Goal: Task Accomplishment & Management: Use online tool/utility

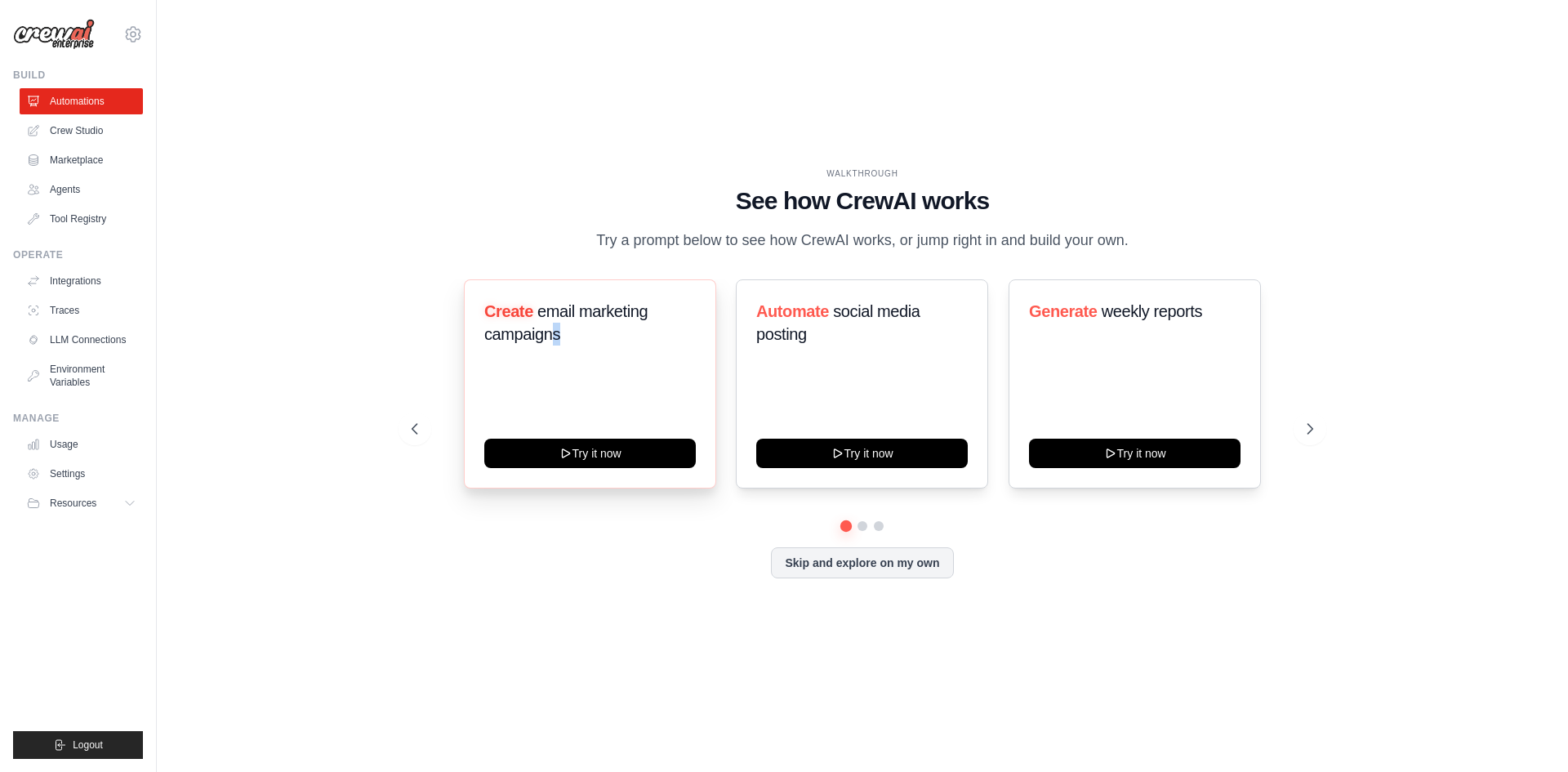
click at [556, 373] on div "Create email marketing campaigns Try it now" at bounding box center [589, 383] width 252 height 209
click at [556, 358] on div "Create email marketing campaigns" at bounding box center [590, 330] width 211 height 59
drag, startPoint x: 556, startPoint y: 359, endPoint x: 359, endPoint y: 622, distance: 328.6
click at [359, 622] on div "WALKTHROUGH See how CrewAI works Try a prompt below to see how CrewAI works, or…" at bounding box center [862, 385] width 1359 height 739
click at [94, 472] on link "Settings" at bounding box center [83, 474] width 123 height 26
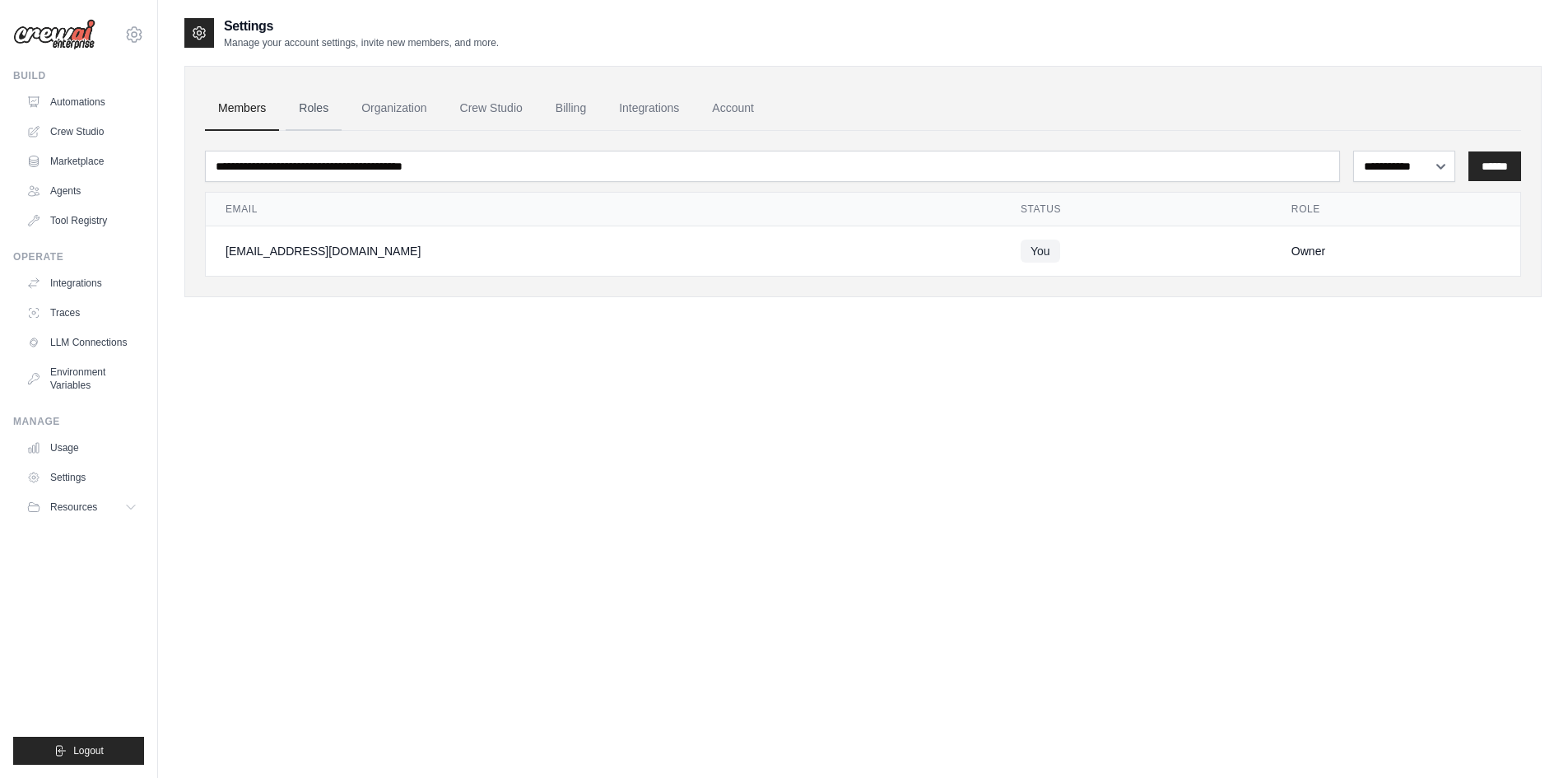
click at [316, 121] on link "Roles" at bounding box center [313, 109] width 56 height 44
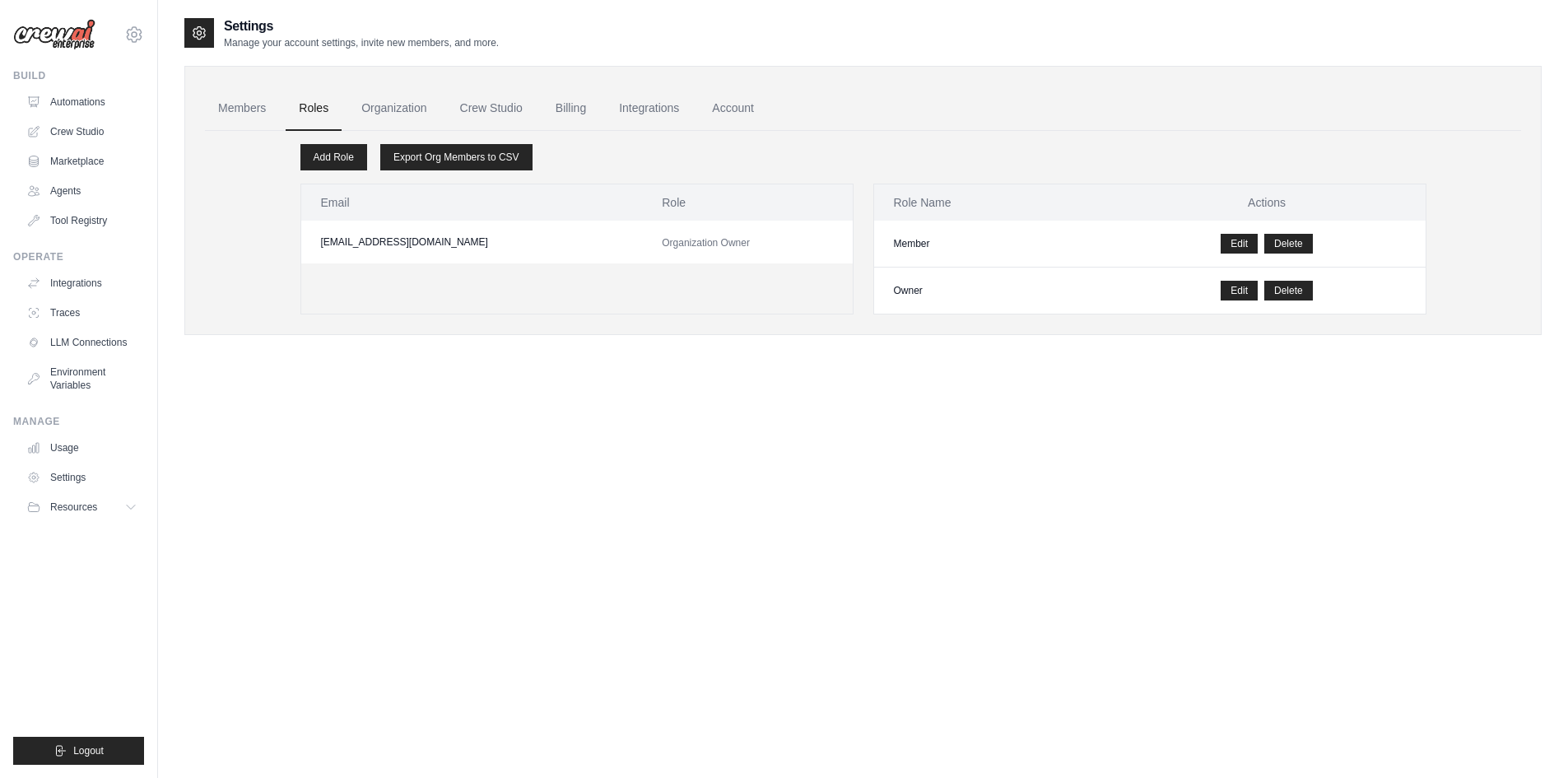
click at [200, 116] on div "Members Roles Organization Crew Studio Billing Integrations Account Add Role Ex…" at bounding box center [863, 200] width 1357 height 269
click at [240, 115] on link "Members" at bounding box center [241, 109] width 74 height 44
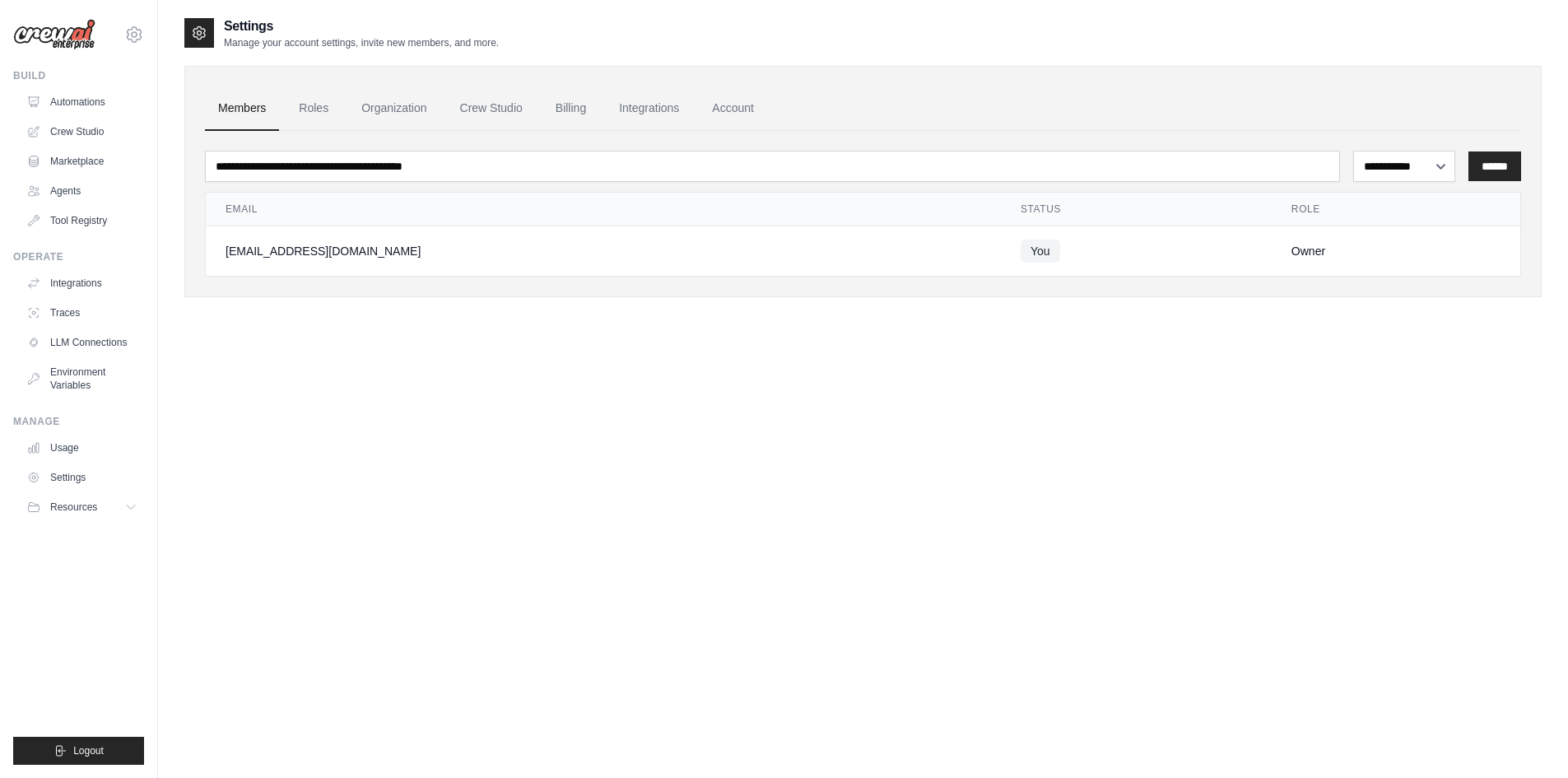
click at [525, 115] on link "Crew Studio" at bounding box center [491, 109] width 89 height 44
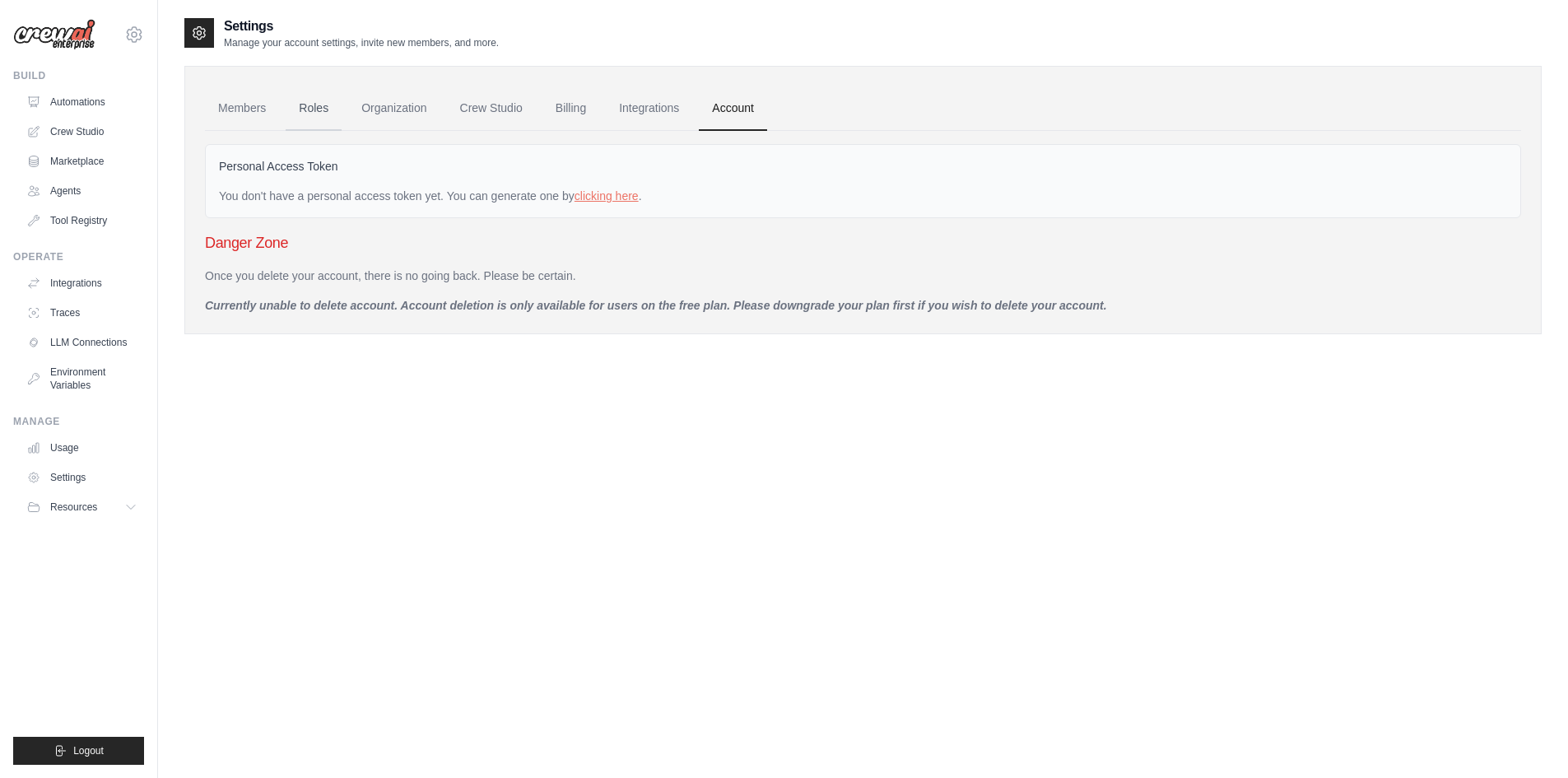
click at [334, 130] on link "Roles" at bounding box center [313, 109] width 56 height 44
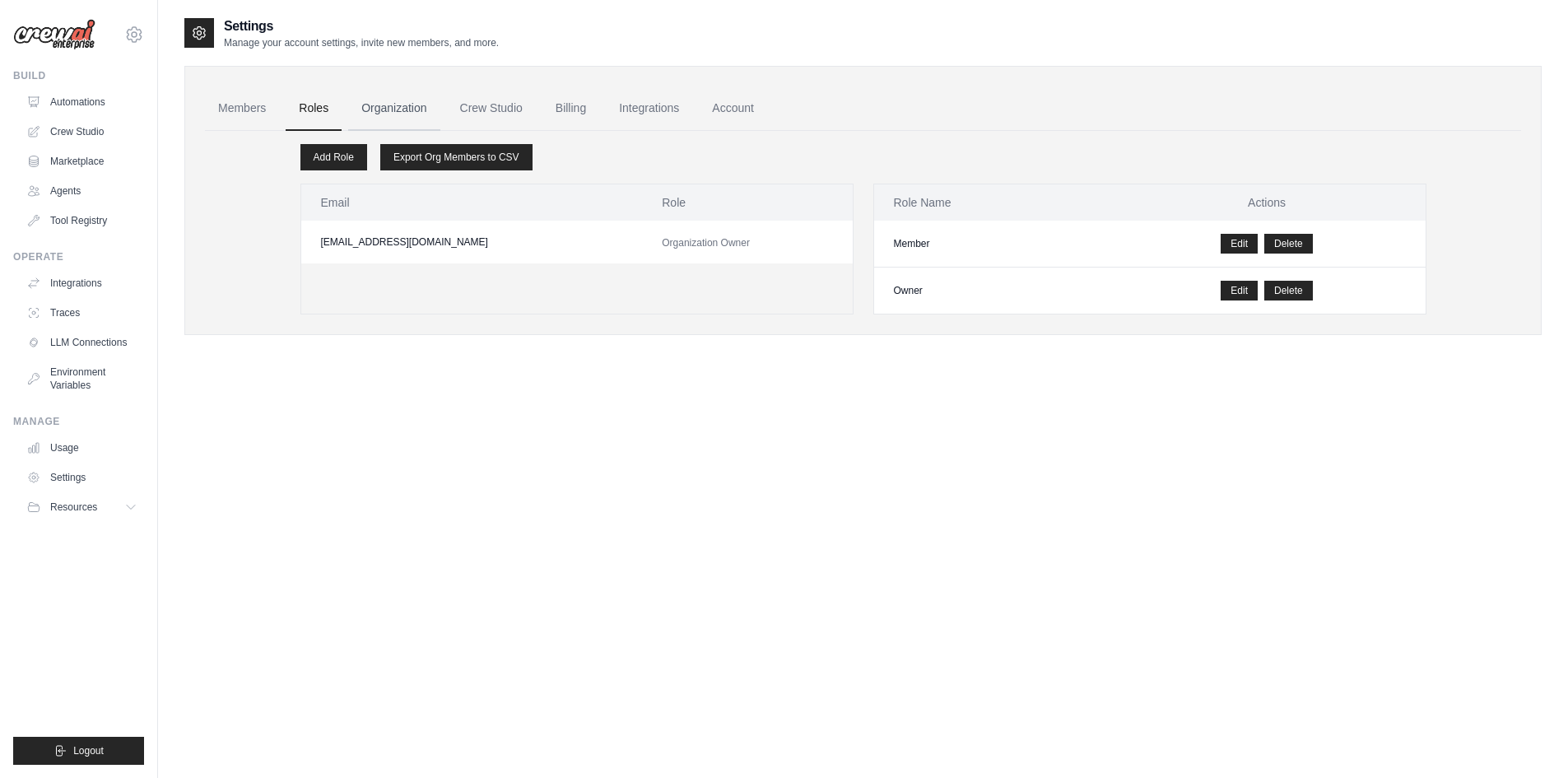
click at [395, 127] on link "Organization" at bounding box center [394, 109] width 92 height 44
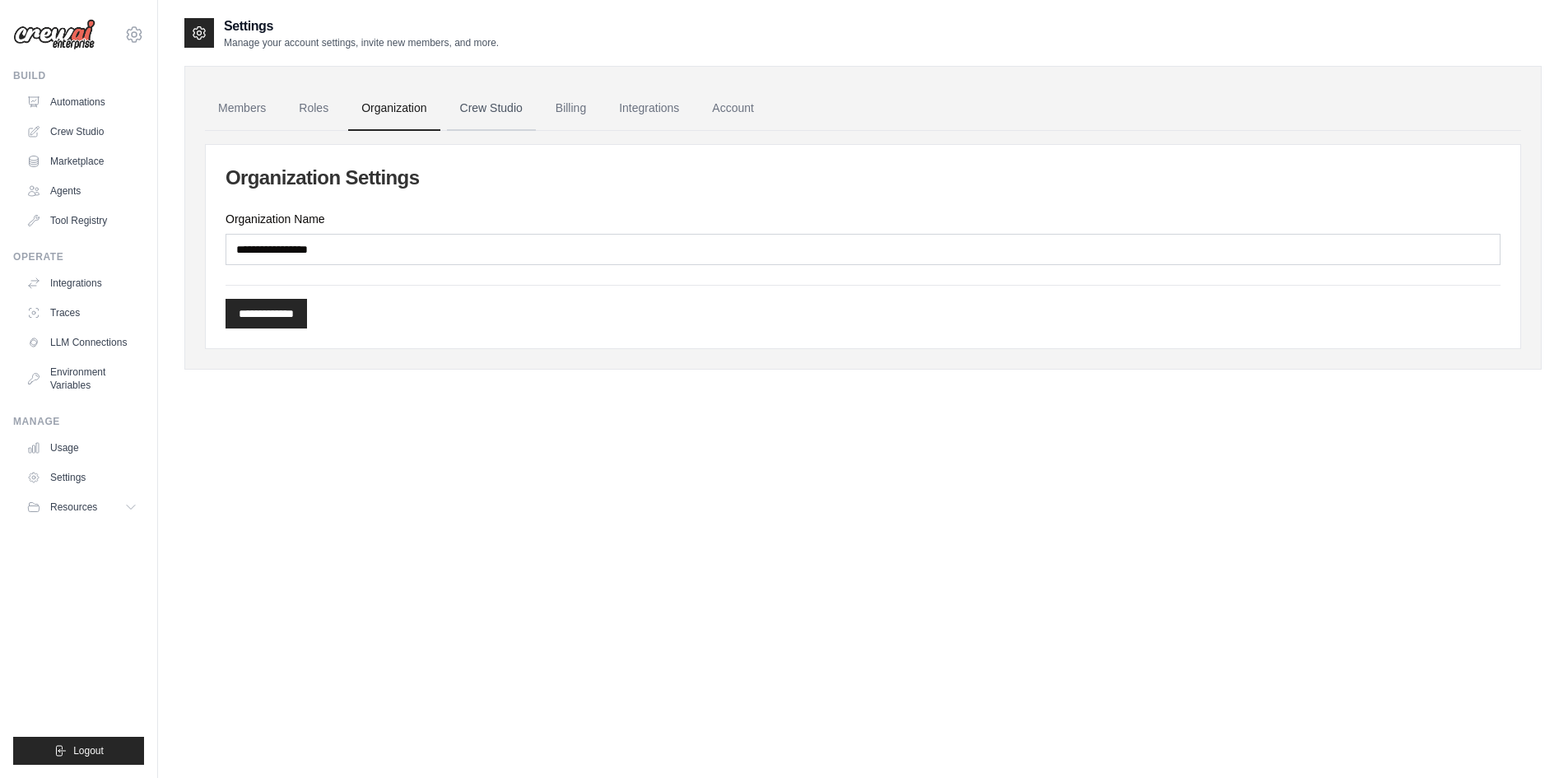
click at [477, 122] on link "Crew Studio" at bounding box center [491, 109] width 89 height 44
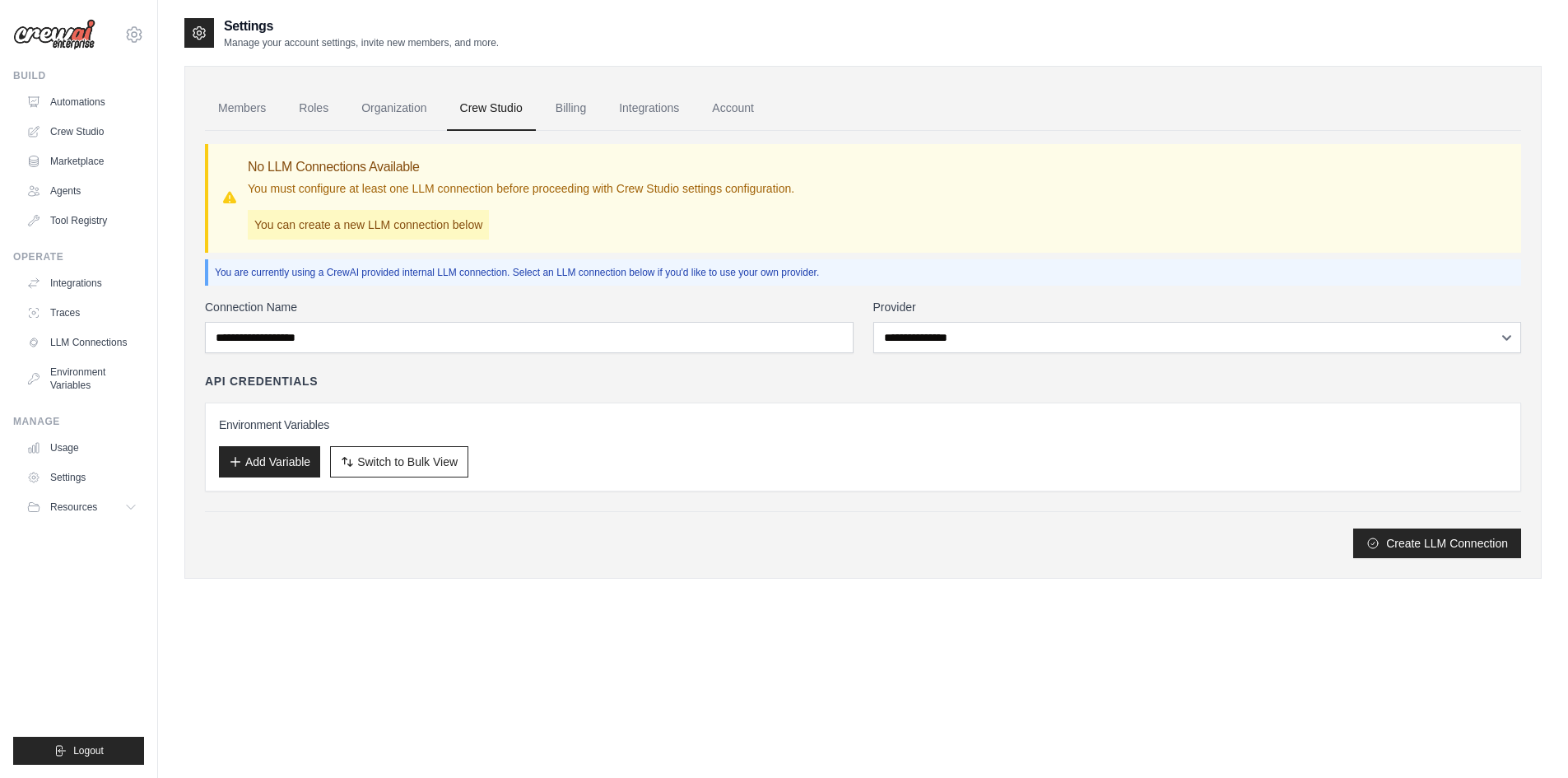
click at [572, 112] on link "Billing" at bounding box center [571, 109] width 57 height 44
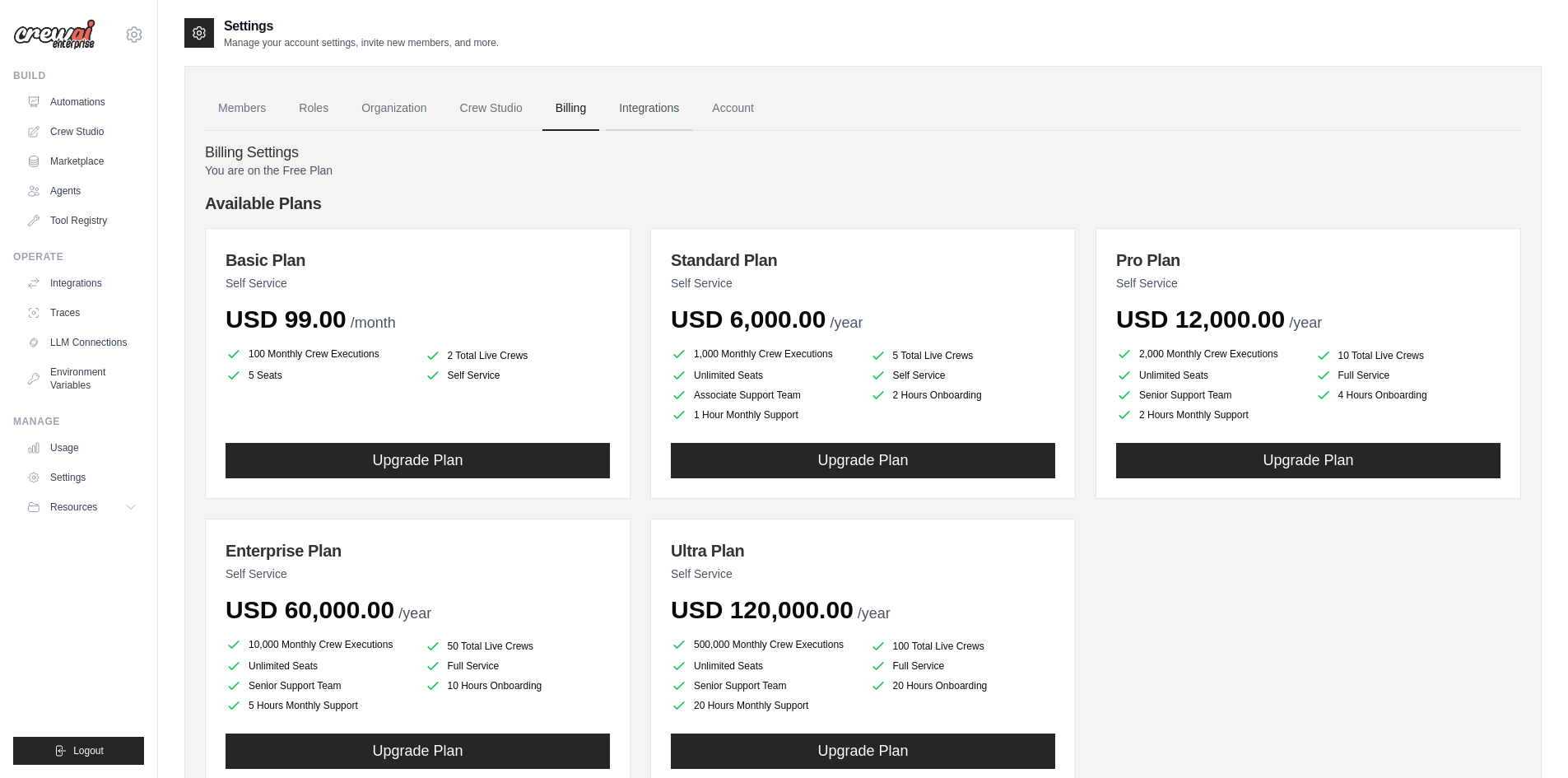
click at [669, 107] on link "Integrations" at bounding box center [649, 109] width 87 height 44
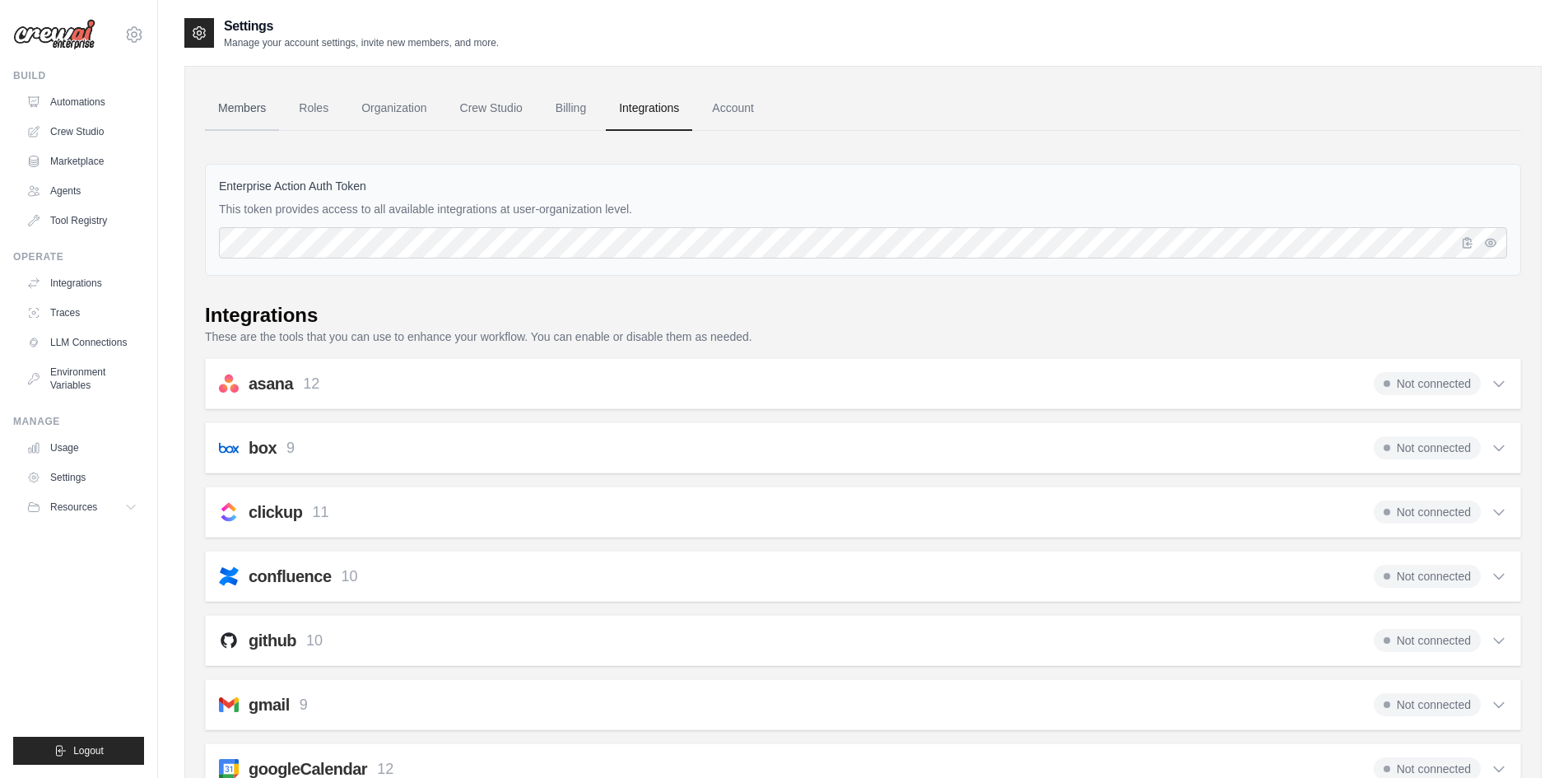
click at [237, 108] on link "Members" at bounding box center [241, 109] width 74 height 44
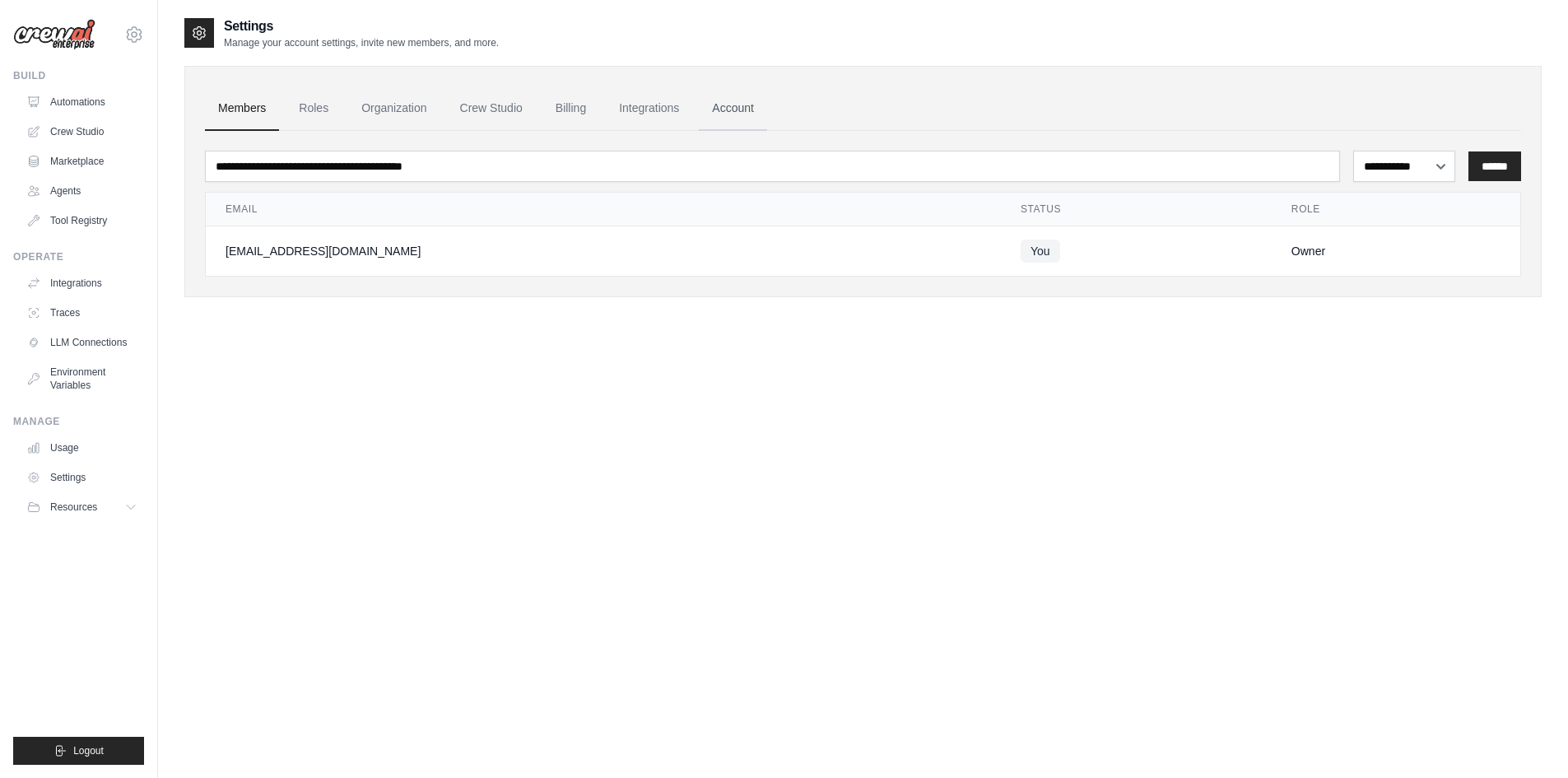
click at [737, 108] on link "Account" at bounding box center [733, 109] width 68 height 44
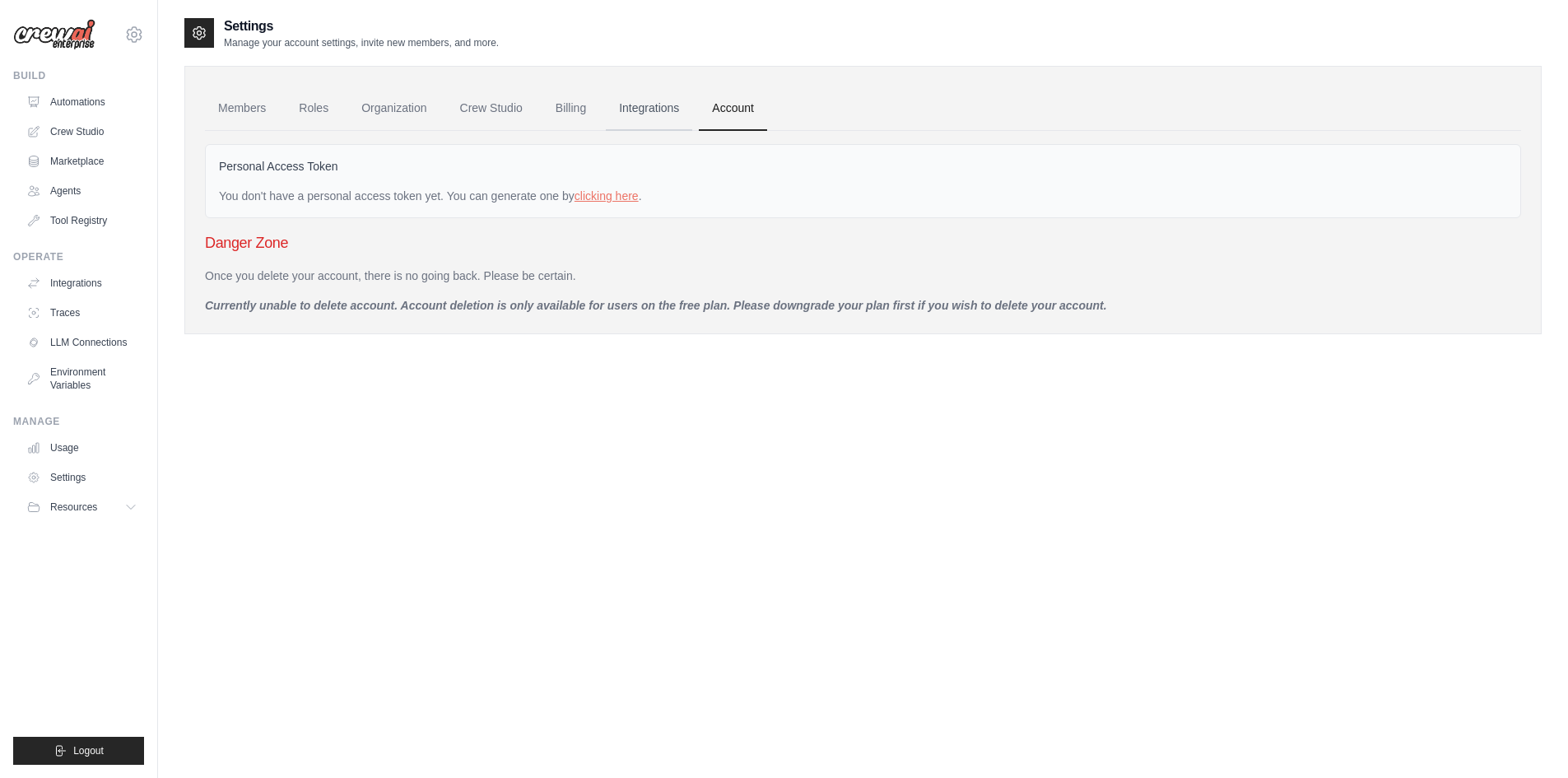
click at [626, 109] on link "Integrations" at bounding box center [649, 109] width 87 height 44
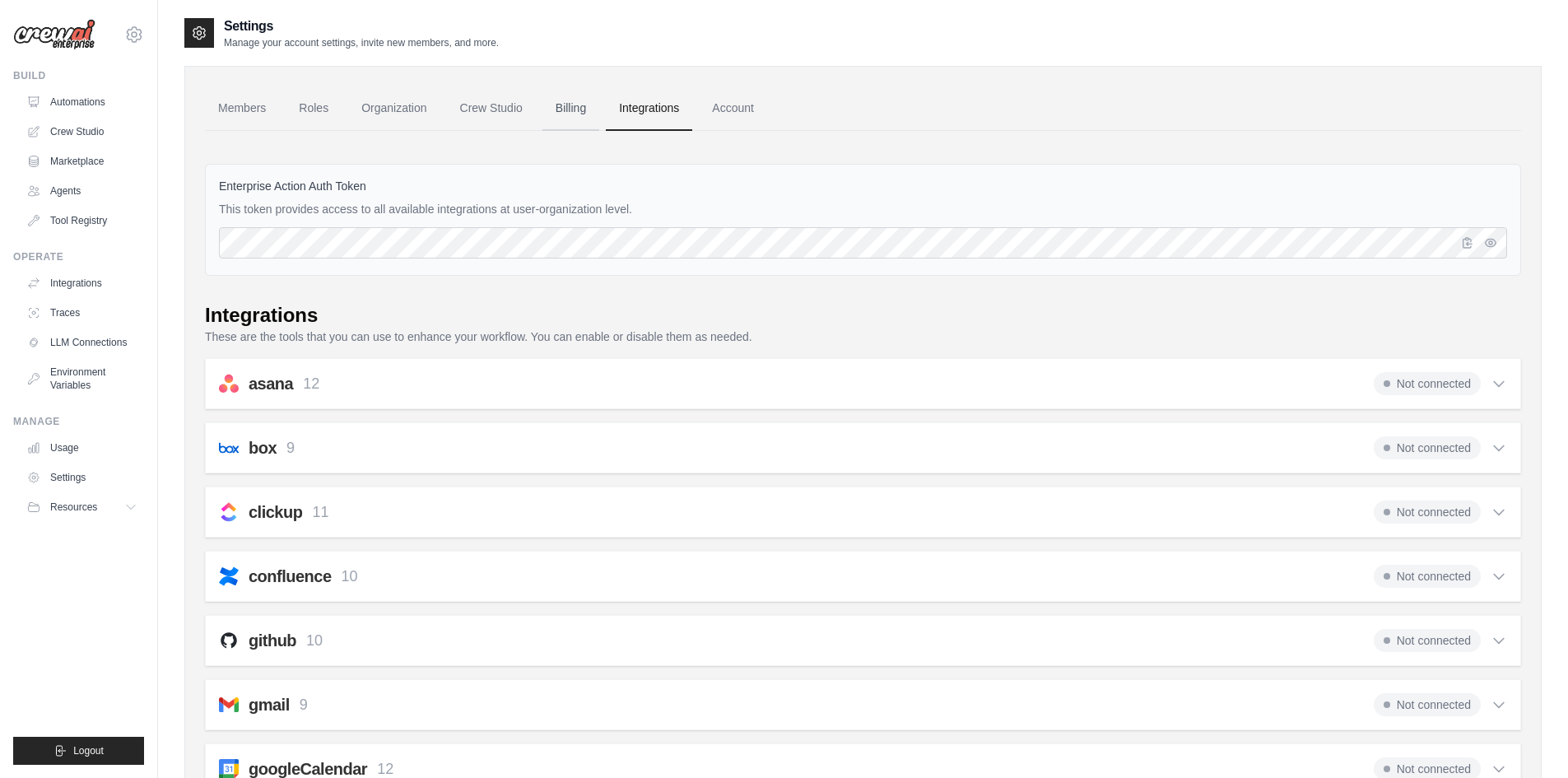
click at [581, 114] on link "Billing" at bounding box center [571, 109] width 57 height 44
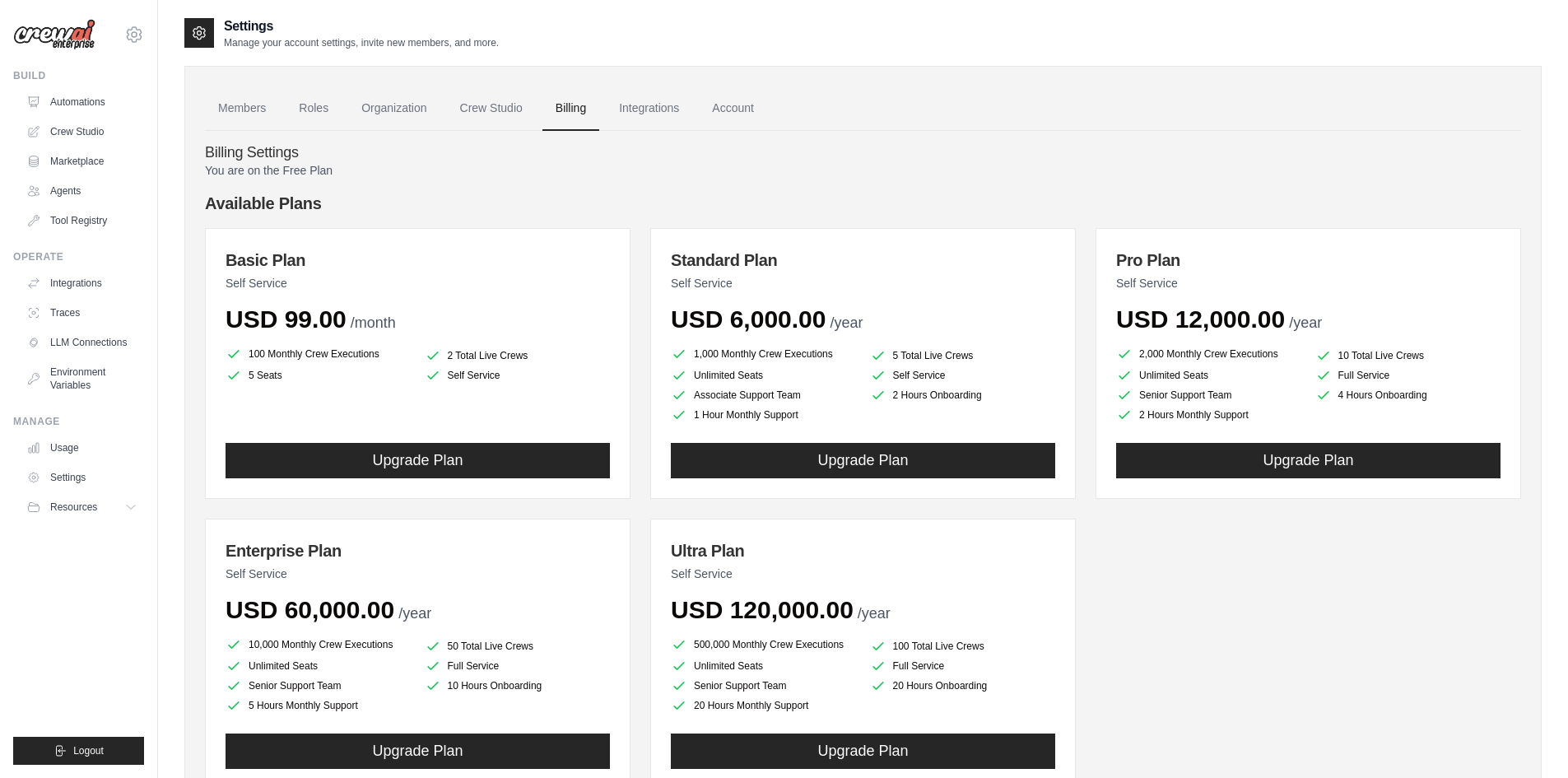
click at [519, 116] on link "Crew Studio" at bounding box center [491, 109] width 89 height 44
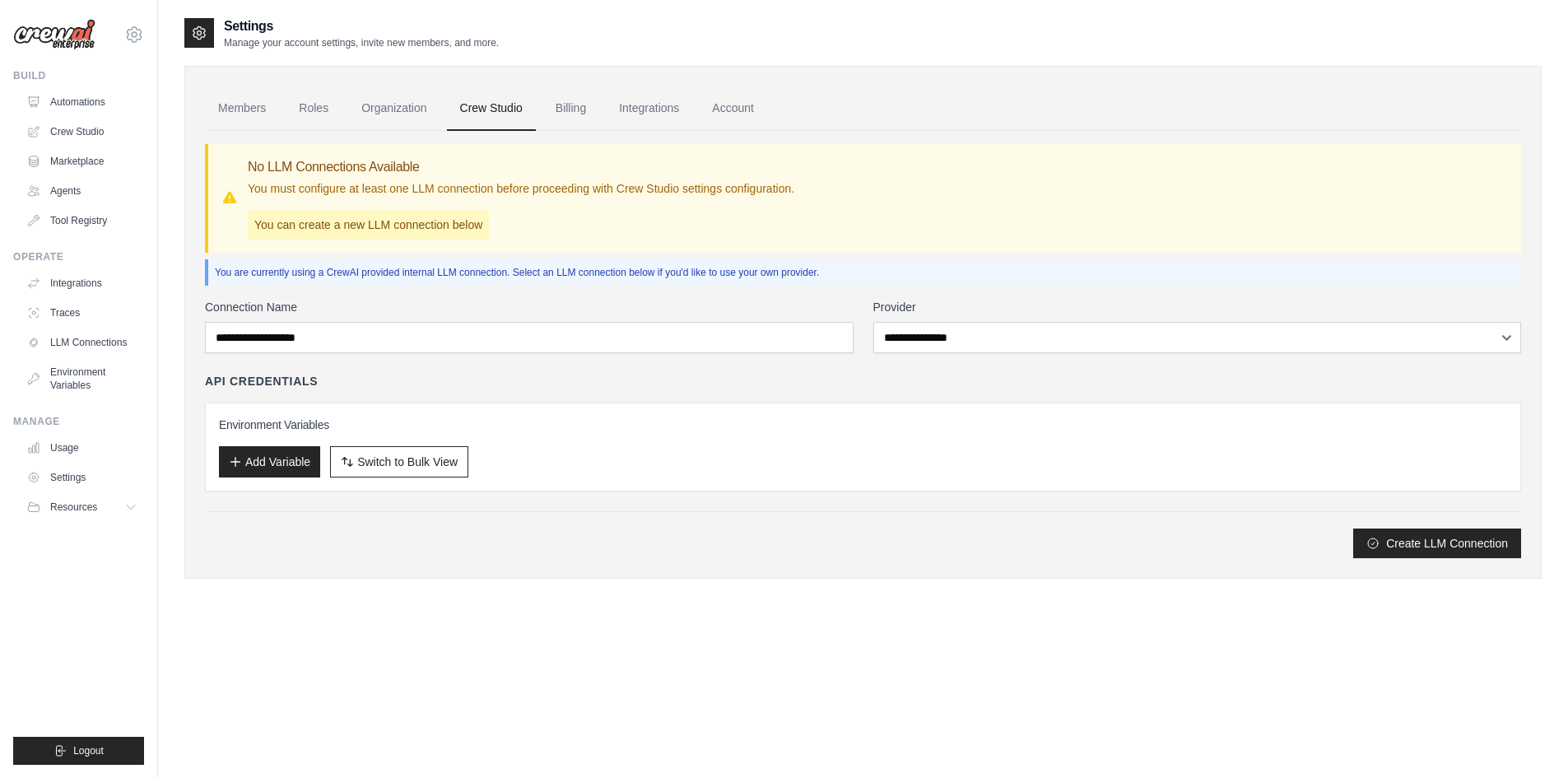
click at [386, 115] on link "Organization" at bounding box center [394, 109] width 92 height 44
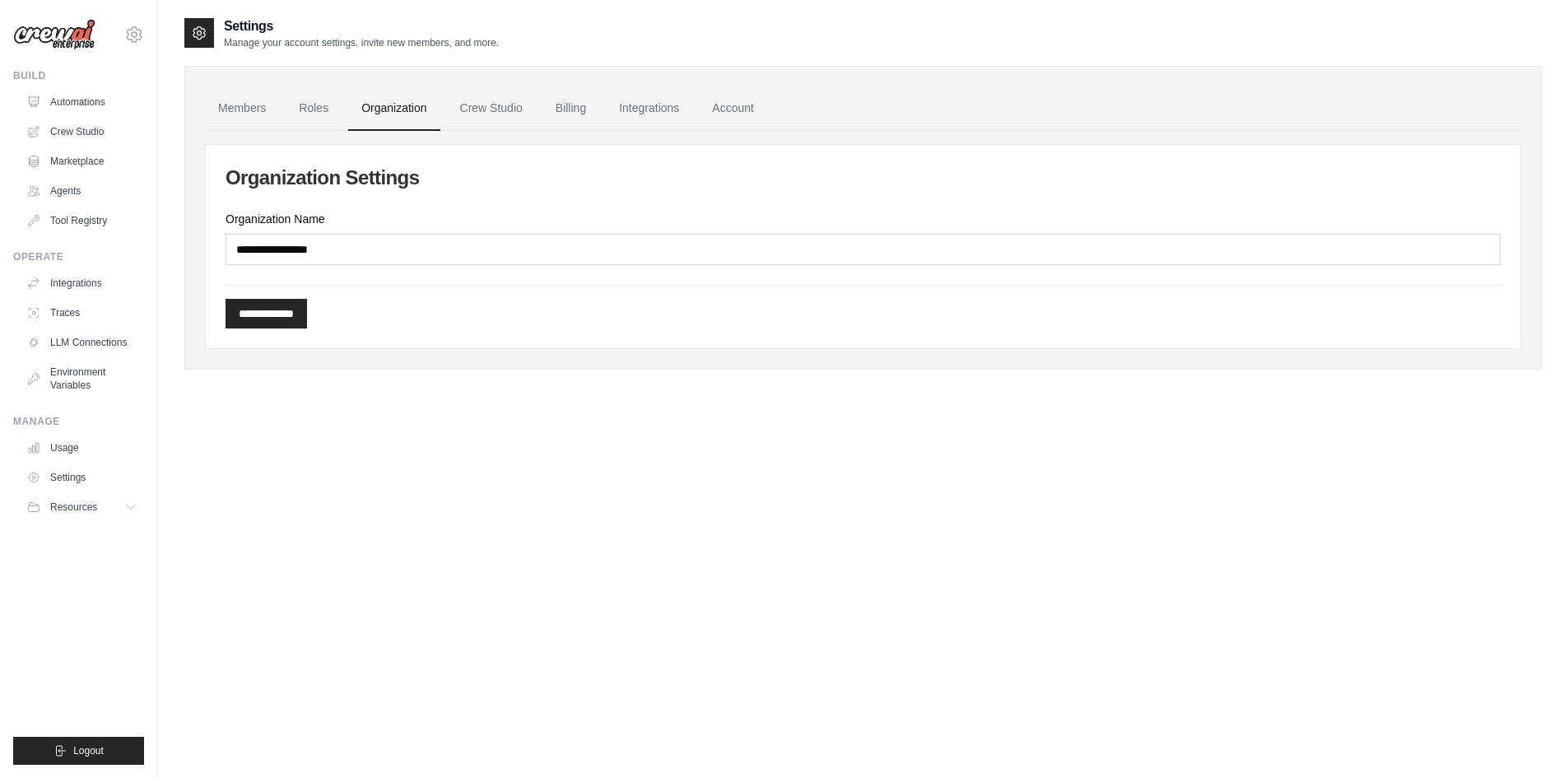
click at [349, 117] on ul "Members Roles Organization Crew Studio Billing Integrations Account" at bounding box center [863, 109] width 1317 height 44
click at [333, 113] on link "Roles" at bounding box center [313, 109] width 56 height 44
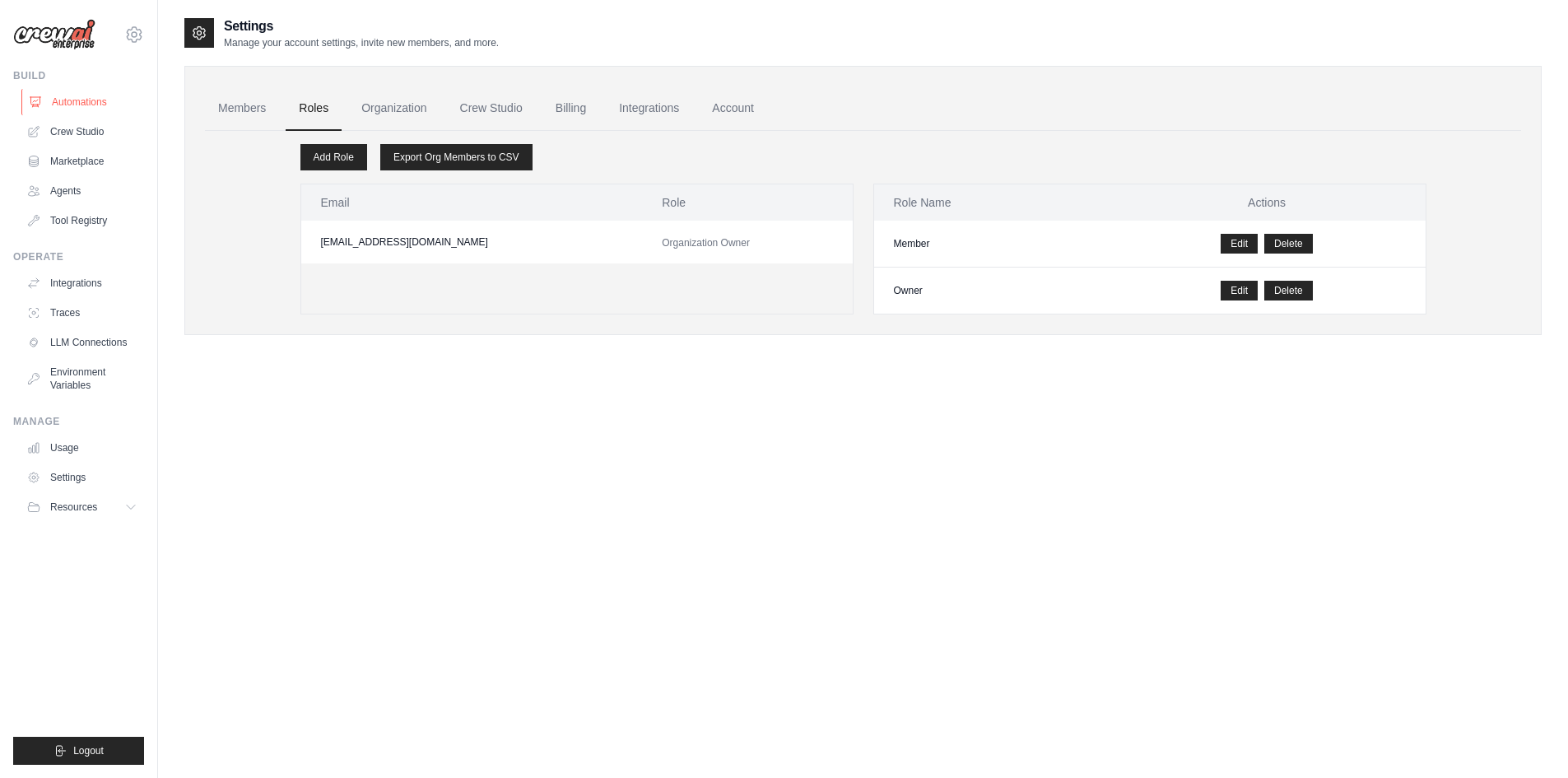
click at [57, 93] on link "Automations" at bounding box center [83, 102] width 124 height 26
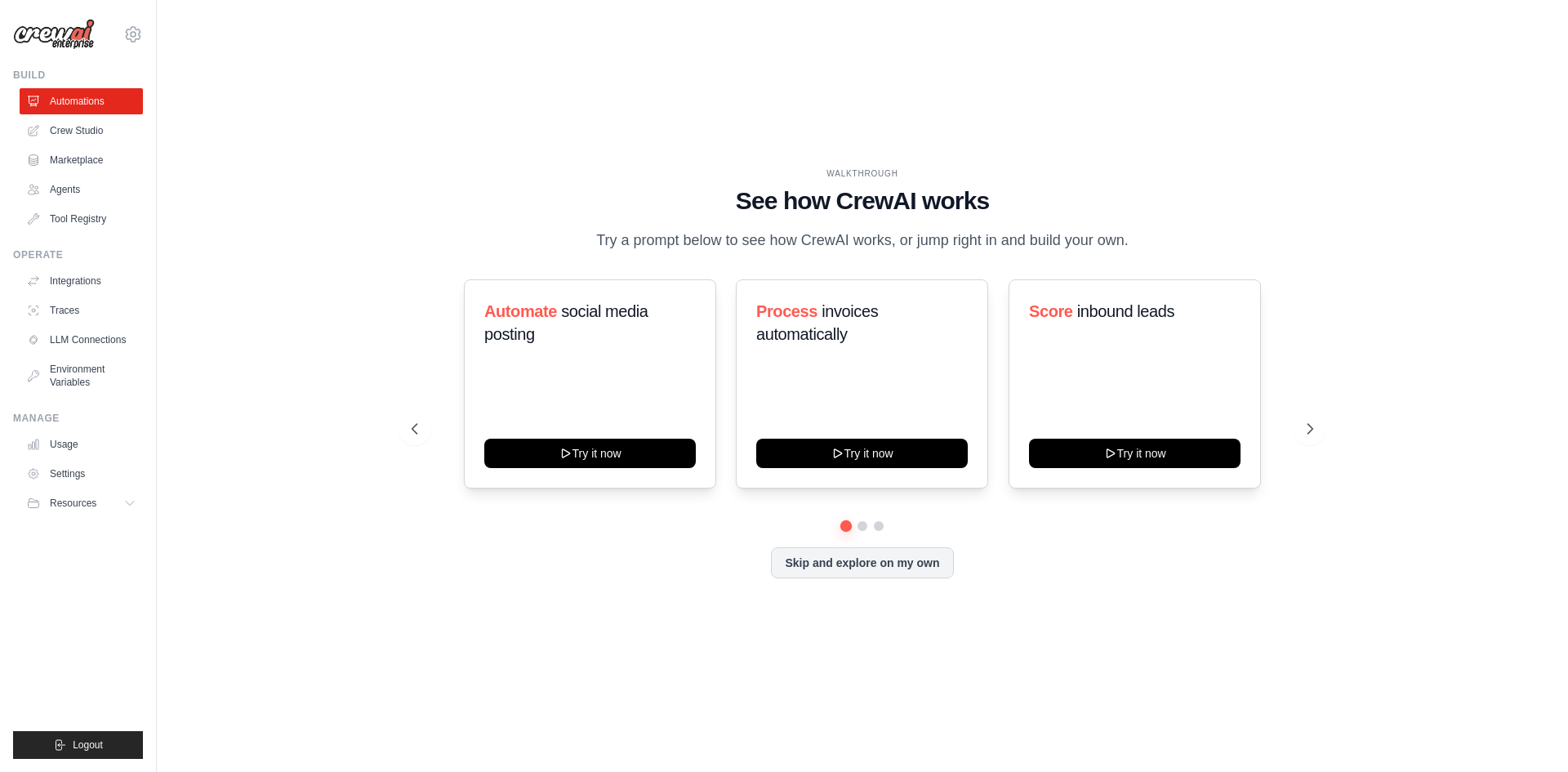
click at [62, 20] on img at bounding box center [54, 34] width 82 height 31
drag, startPoint x: 388, startPoint y: 557, endPoint x: 133, endPoint y: 233, distance: 412.3
click at [387, 556] on div "WALKTHROUGH See how CrewAI works Try a prompt below to see how CrewAI works, or…" at bounding box center [862, 385] width 1359 height 739
click at [111, 139] on link "Crew Studio" at bounding box center [83, 131] width 123 height 26
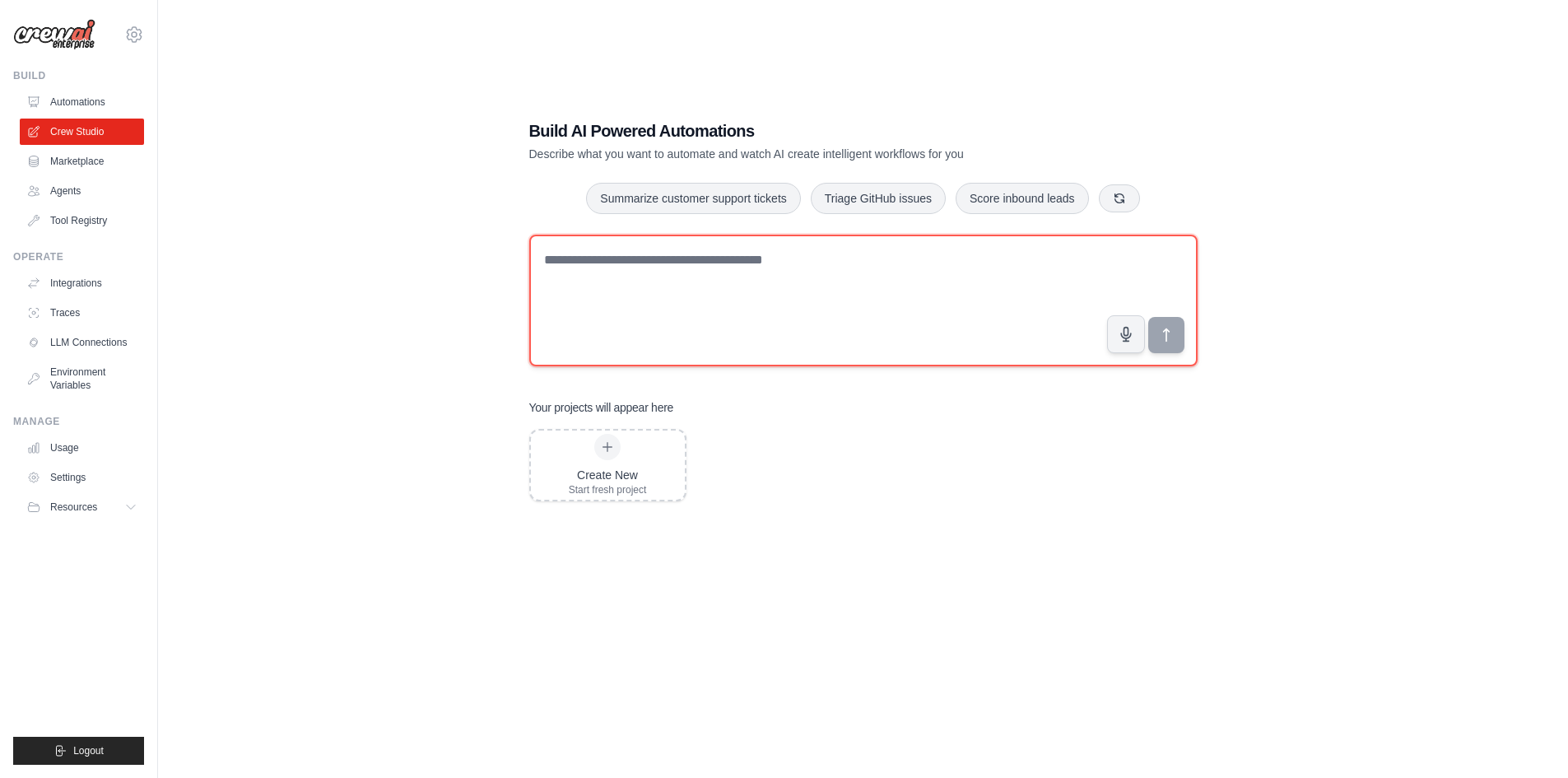
click at [646, 309] on textarea at bounding box center [863, 300] width 668 height 132
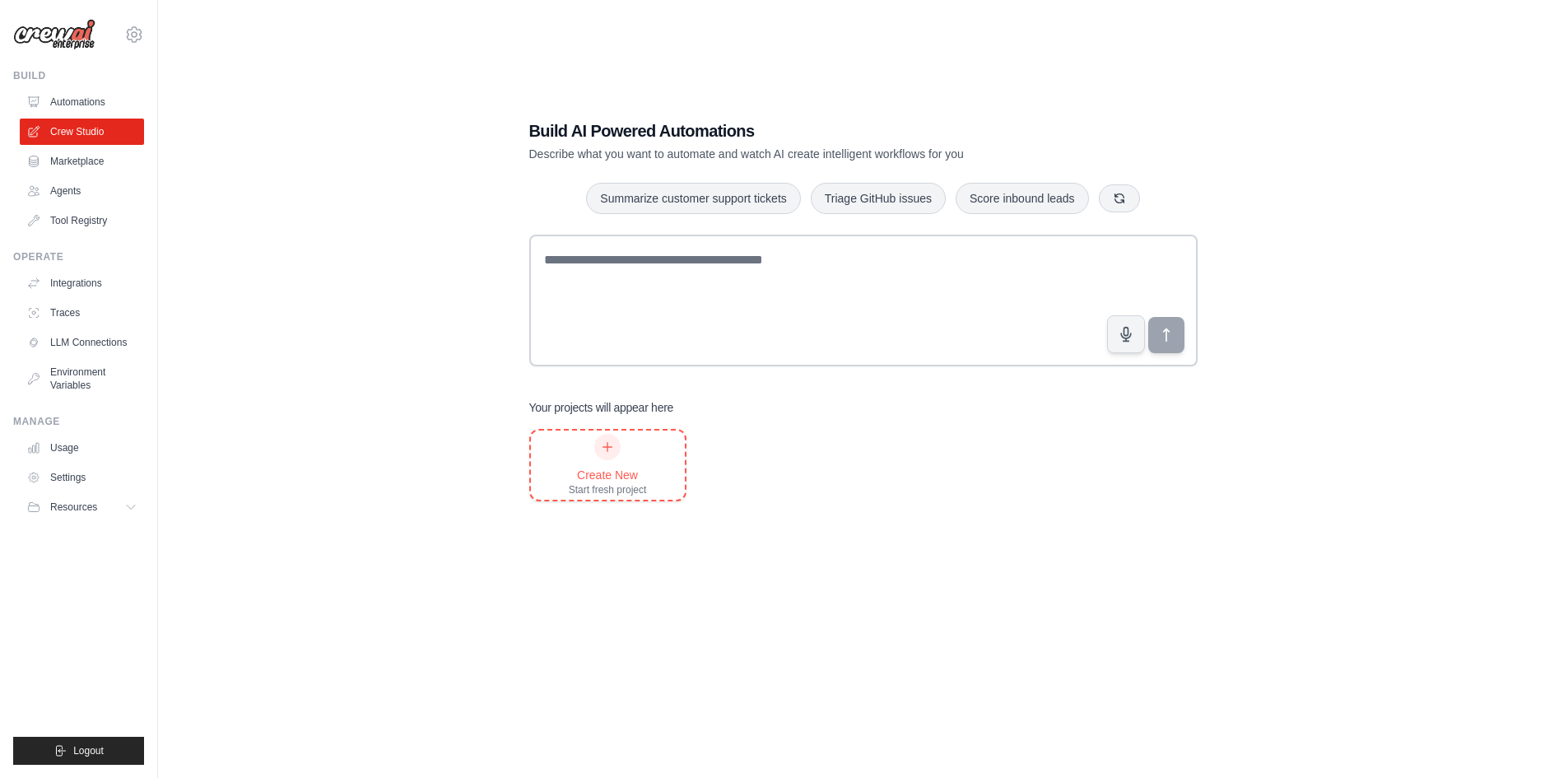
click at [653, 482] on div "Create New Start fresh project" at bounding box center [607, 465] width 154 height 69
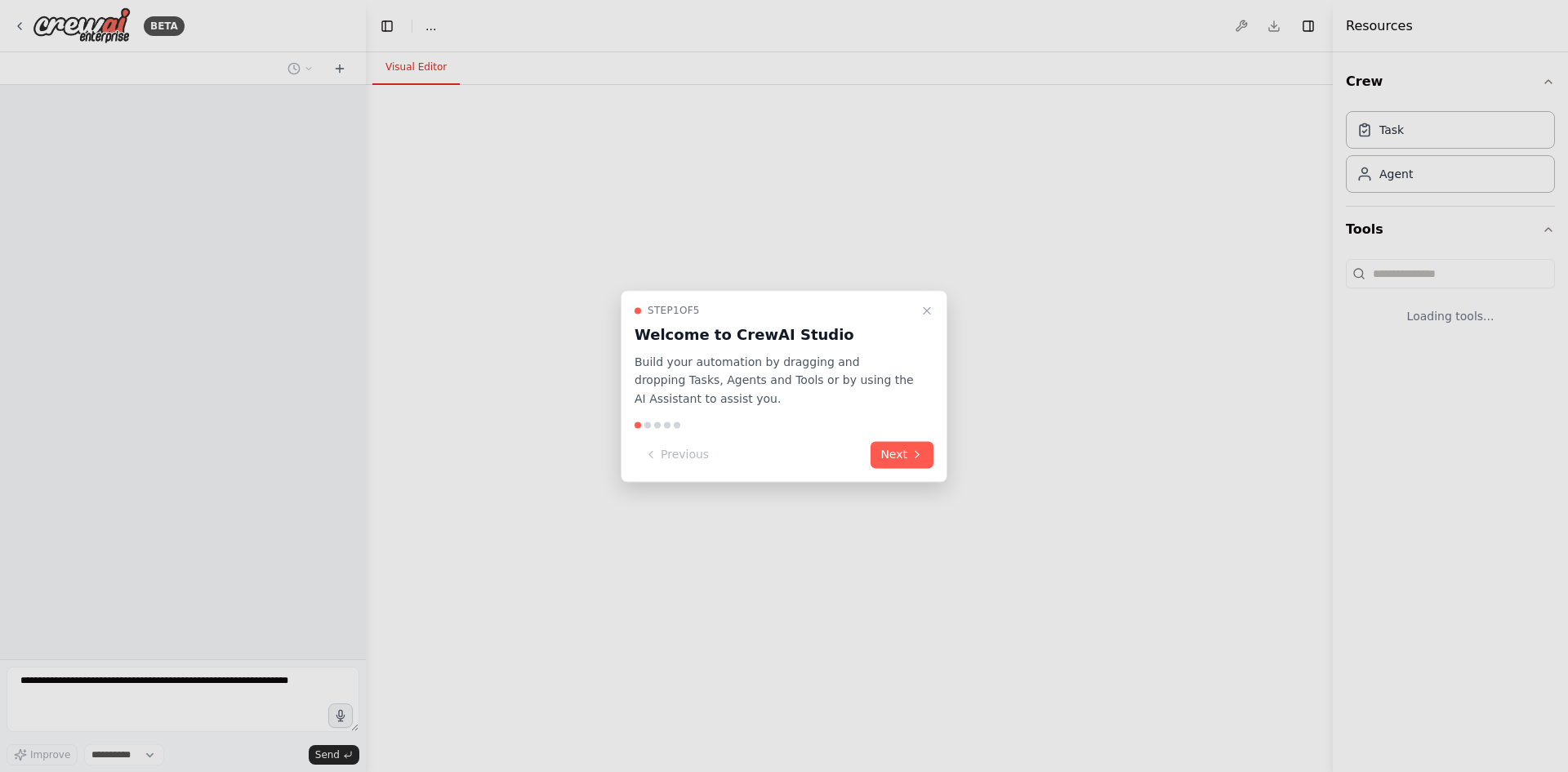
select select "****"
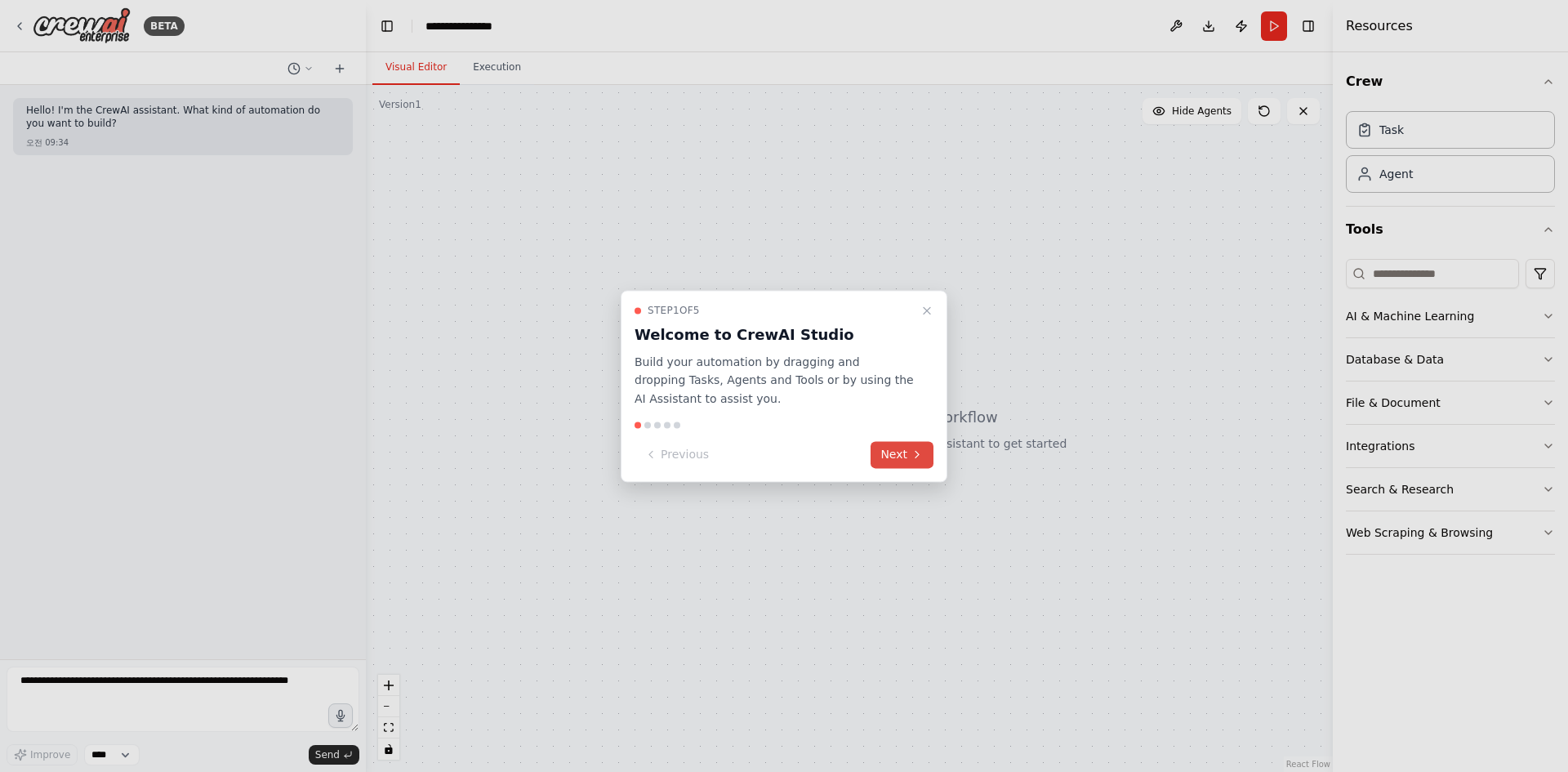
click at [881, 460] on button "Next" at bounding box center [902, 454] width 63 height 27
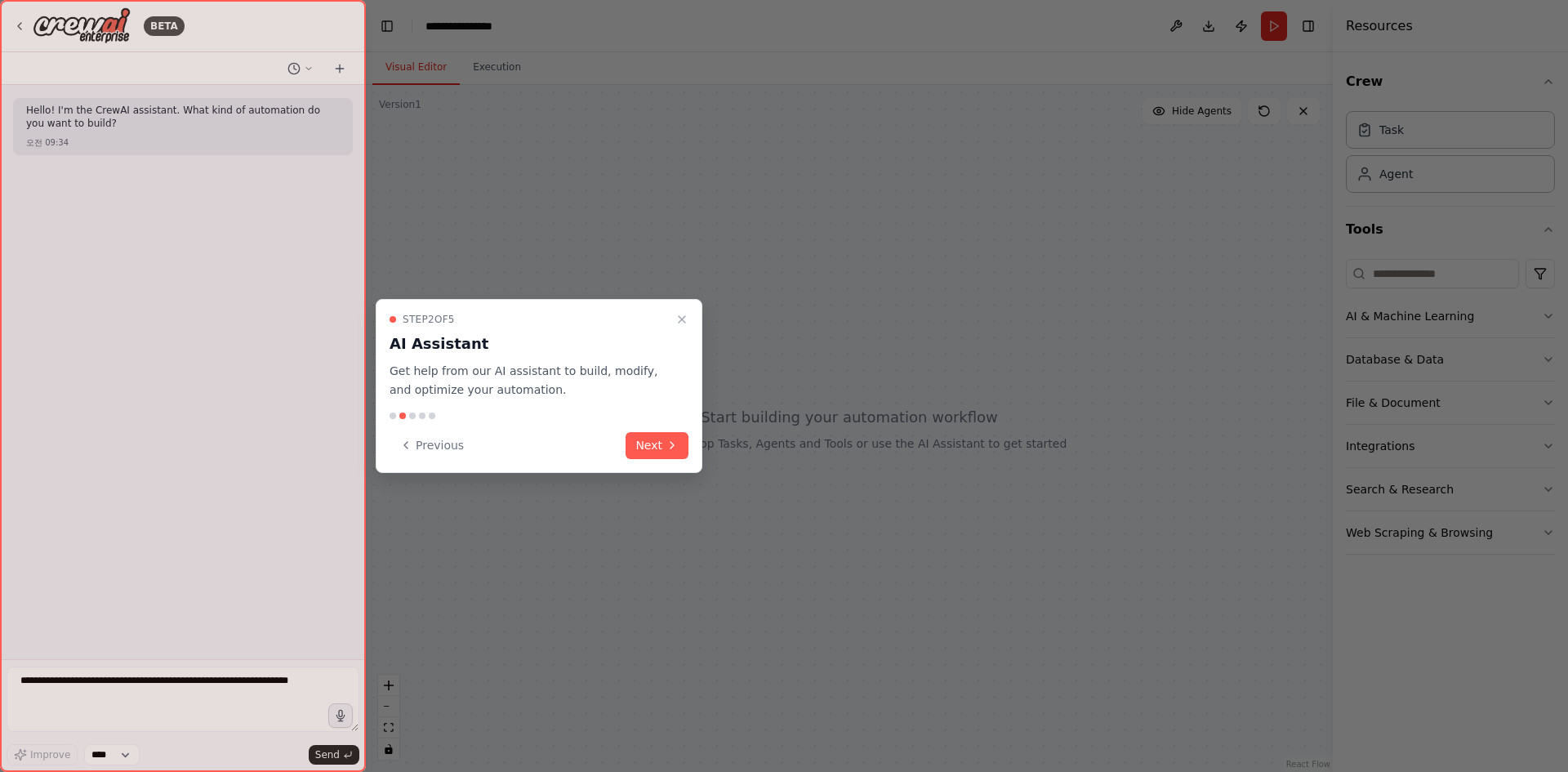
click at [629, 430] on div "Step 2 of 5 AI Assistant Get help from our AI assistant to build, modify, and o…" at bounding box center [539, 386] width 327 height 174
click at [642, 438] on button "Next" at bounding box center [656, 446] width 63 height 27
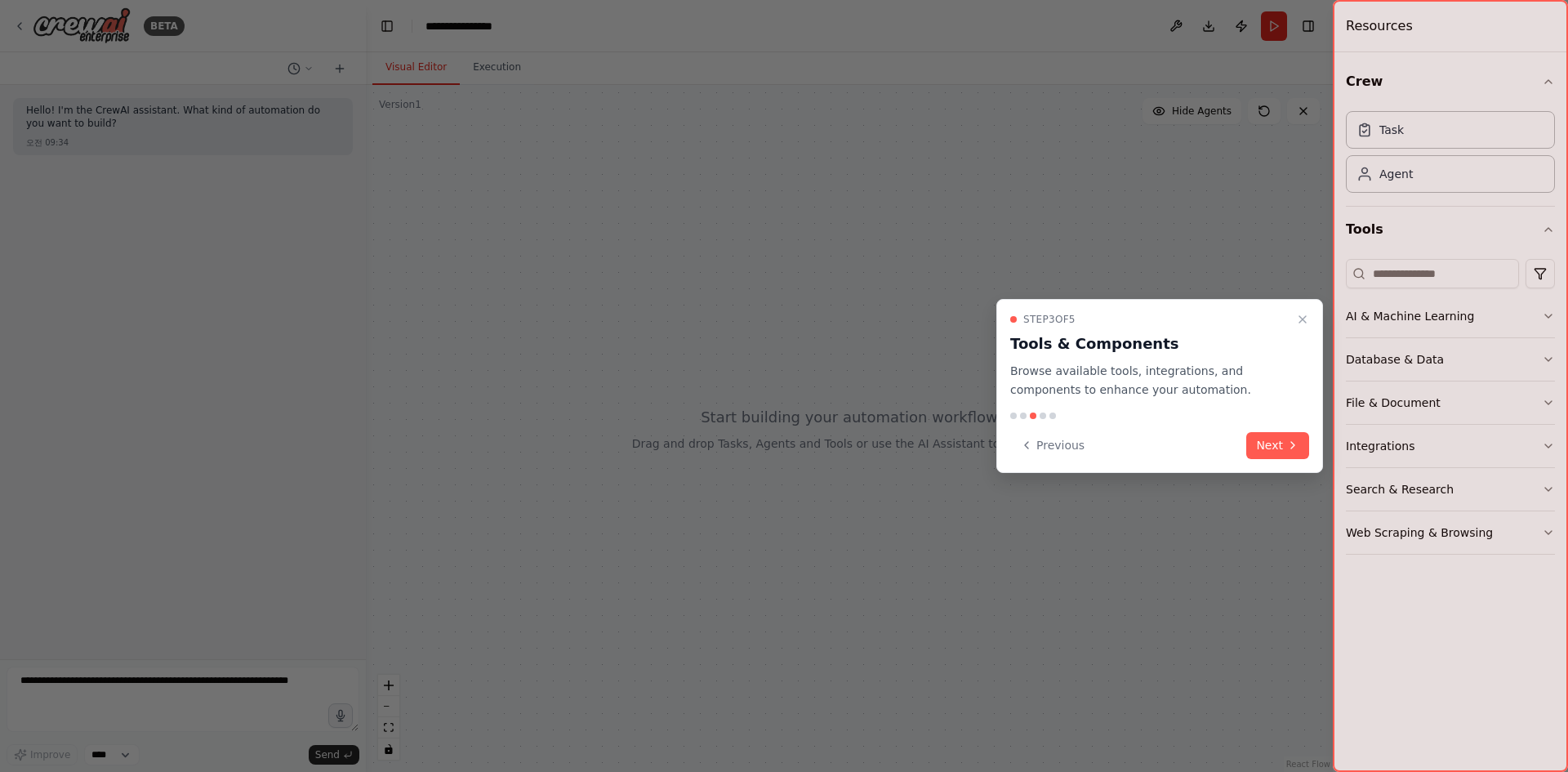
click at [642, 440] on div at bounding box center [784, 386] width 1568 height 772
click at [1280, 434] on button "Next" at bounding box center [1277, 446] width 63 height 27
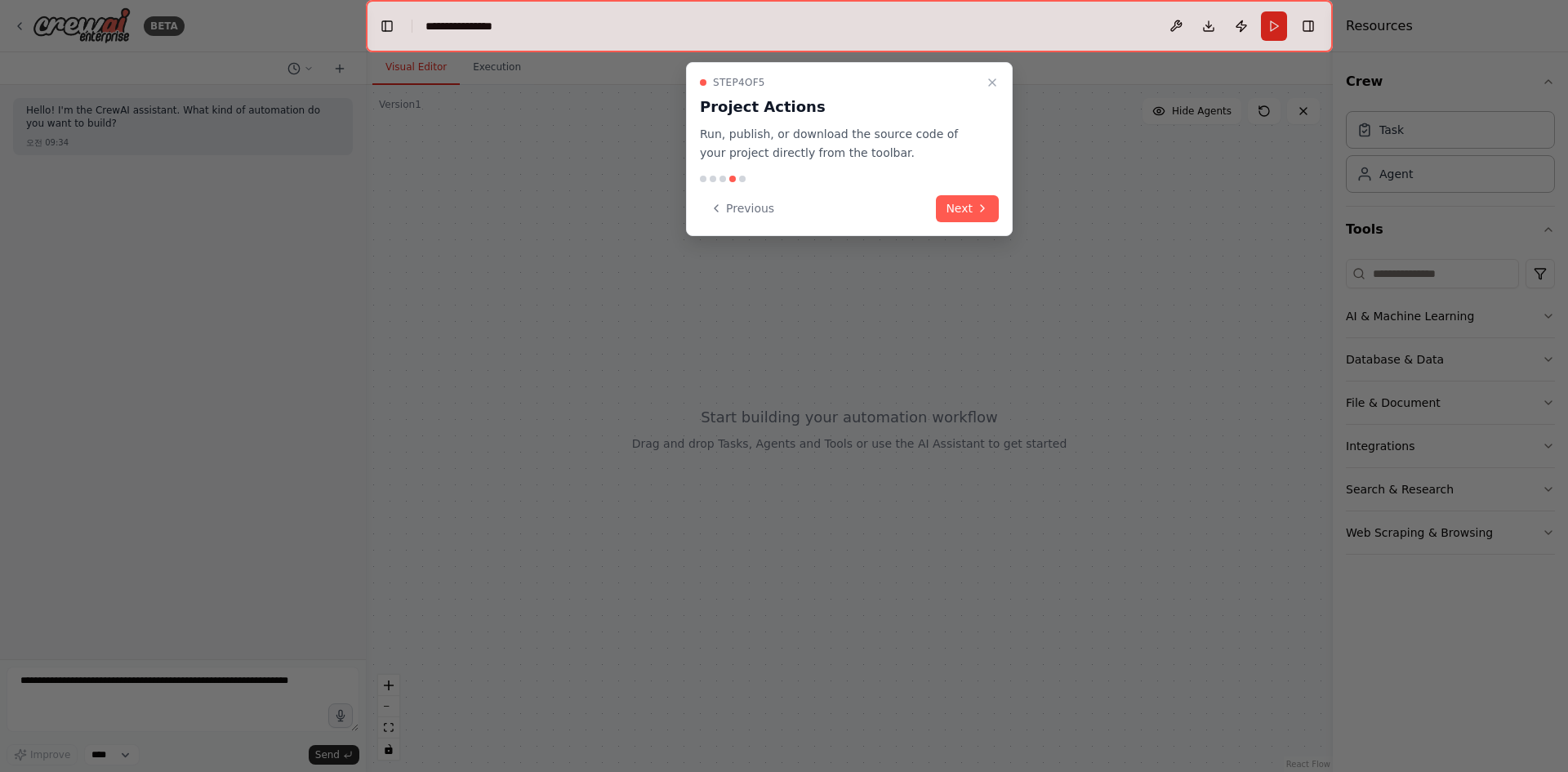
drag, startPoint x: 946, startPoint y: 204, endPoint x: 1003, endPoint y: 228, distance: 61.8
click at [947, 204] on button "Next" at bounding box center [967, 209] width 63 height 27
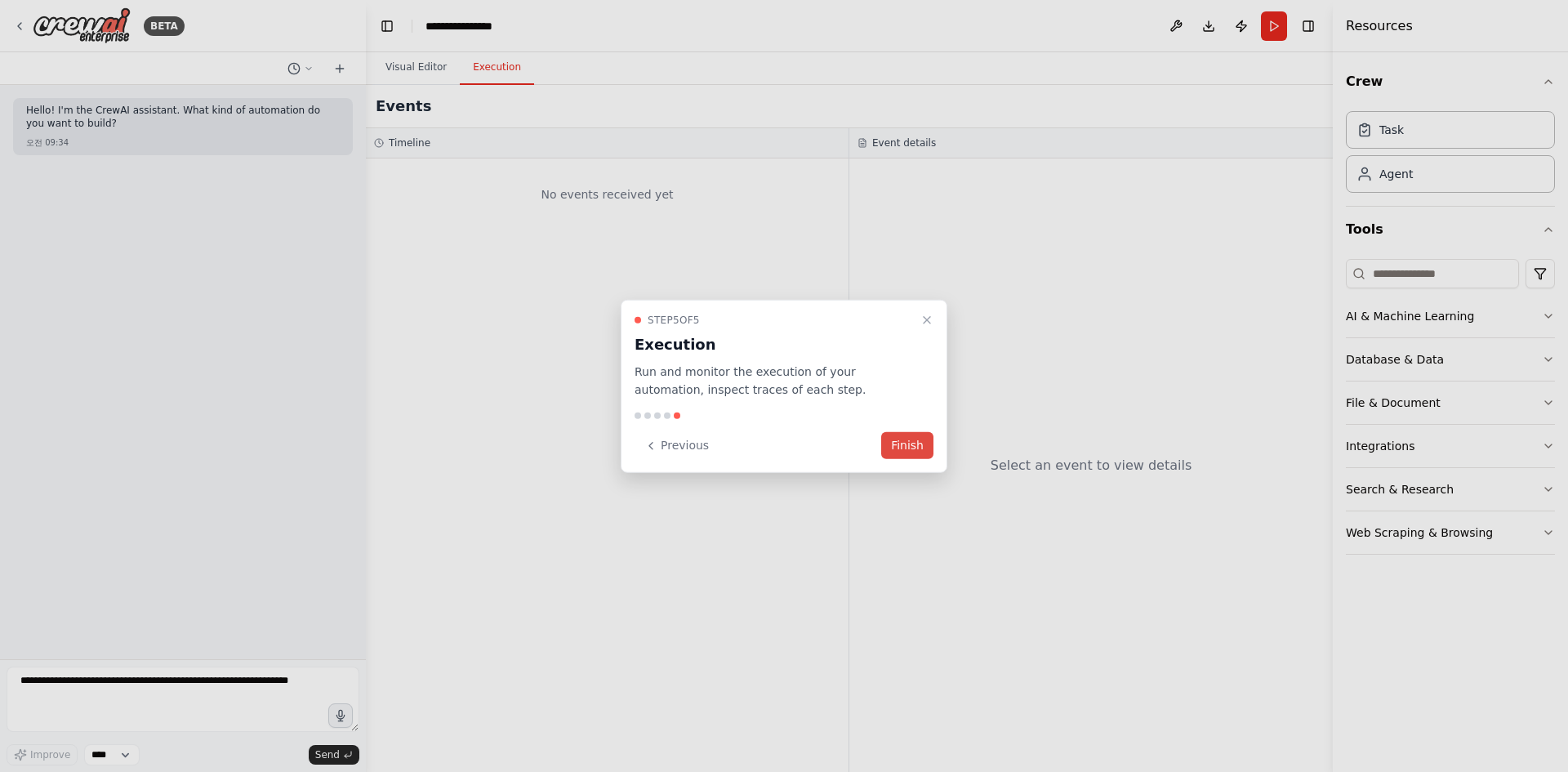
click at [932, 437] on div "Step 5 of 5 Execution Run and monitor the execution of your automation, inspect…" at bounding box center [784, 386] width 327 height 174
click at [921, 440] on button "Finish" at bounding box center [907, 446] width 52 height 27
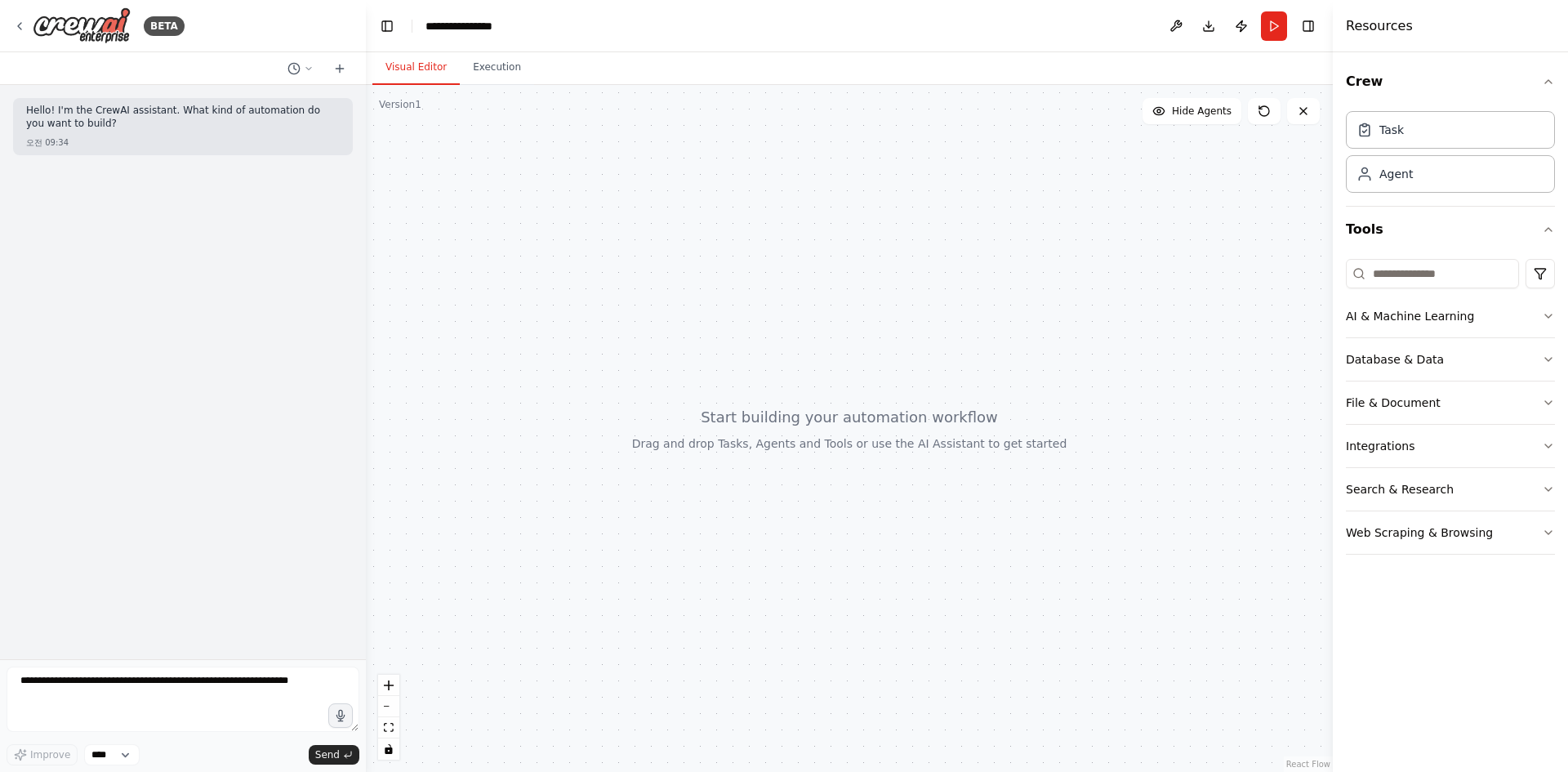
drag, startPoint x: 744, startPoint y: 201, endPoint x: 688, endPoint y: 196, distance: 56.2
click at [720, 201] on div at bounding box center [848, 428] width 966 height 687
drag, startPoint x: 696, startPoint y: 222, endPoint x: 1410, endPoint y: 186, distance: 714.9
click at [674, 229] on div at bounding box center [848, 428] width 966 height 687
click at [1416, 183] on div "Agent" at bounding box center [1450, 173] width 209 height 38
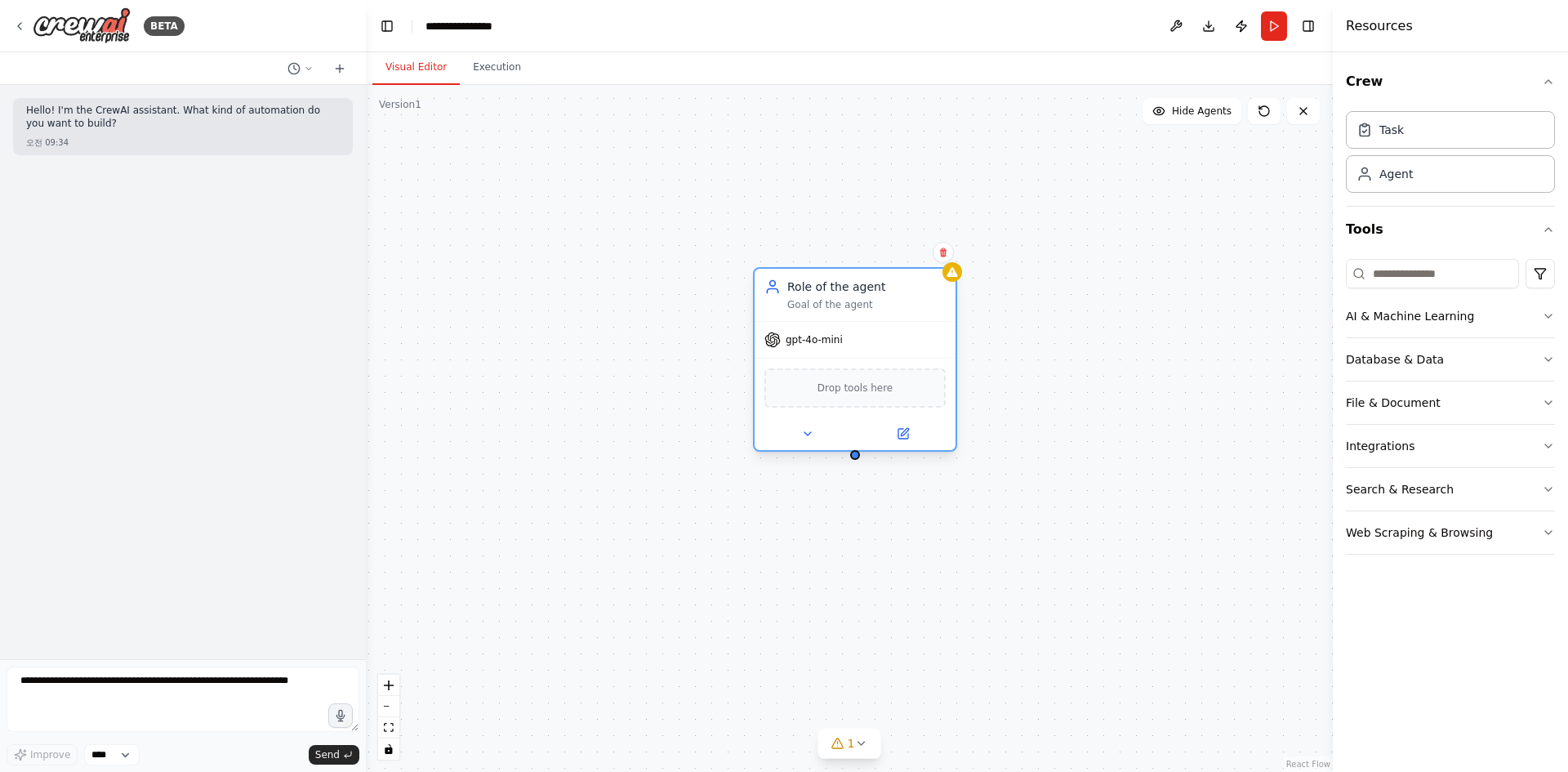
drag, startPoint x: 880, startPoint y: 330, endPoint x: 801, endPoint y: 306, distance: 82.6
click at [801, 306] on div "Role of the agent Goal of the agent" at bounding box center [854, 295] width 201 height 52
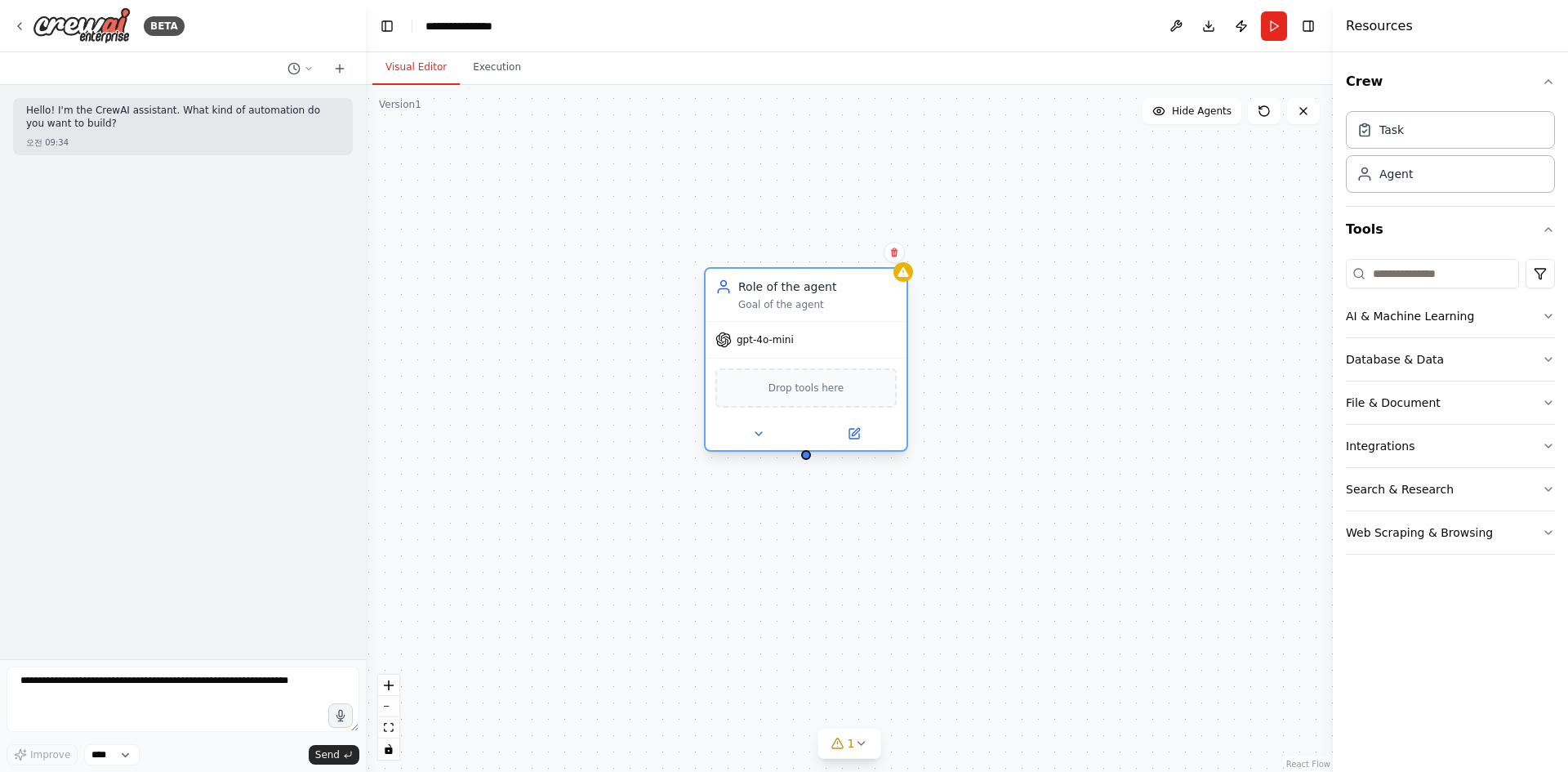
click at [779, 347] on div "gpt-4o-mini" at bounding box center [805, 340] width 201 height 36
click at [779, 390] on span "Drop tools here" at bounding box center [806, 388] width 76 height 16
click at [813, 459] on div "Role of the agent Goal of the agent gpt-4o-mini Drop tools here" at bounding box center [848, 428] width 966 height 687
click at [808, 459] on div "Role of the agent Goal of the agent gpt-4o-mini Drop tools here" at bounding box center [848, 428] width 966 height 687
click at [805, 459] on div "Role of the agent Goal of the agent gpt-4o-mini Drop tools here" at bounding box center [848, 428] width 966 height 687
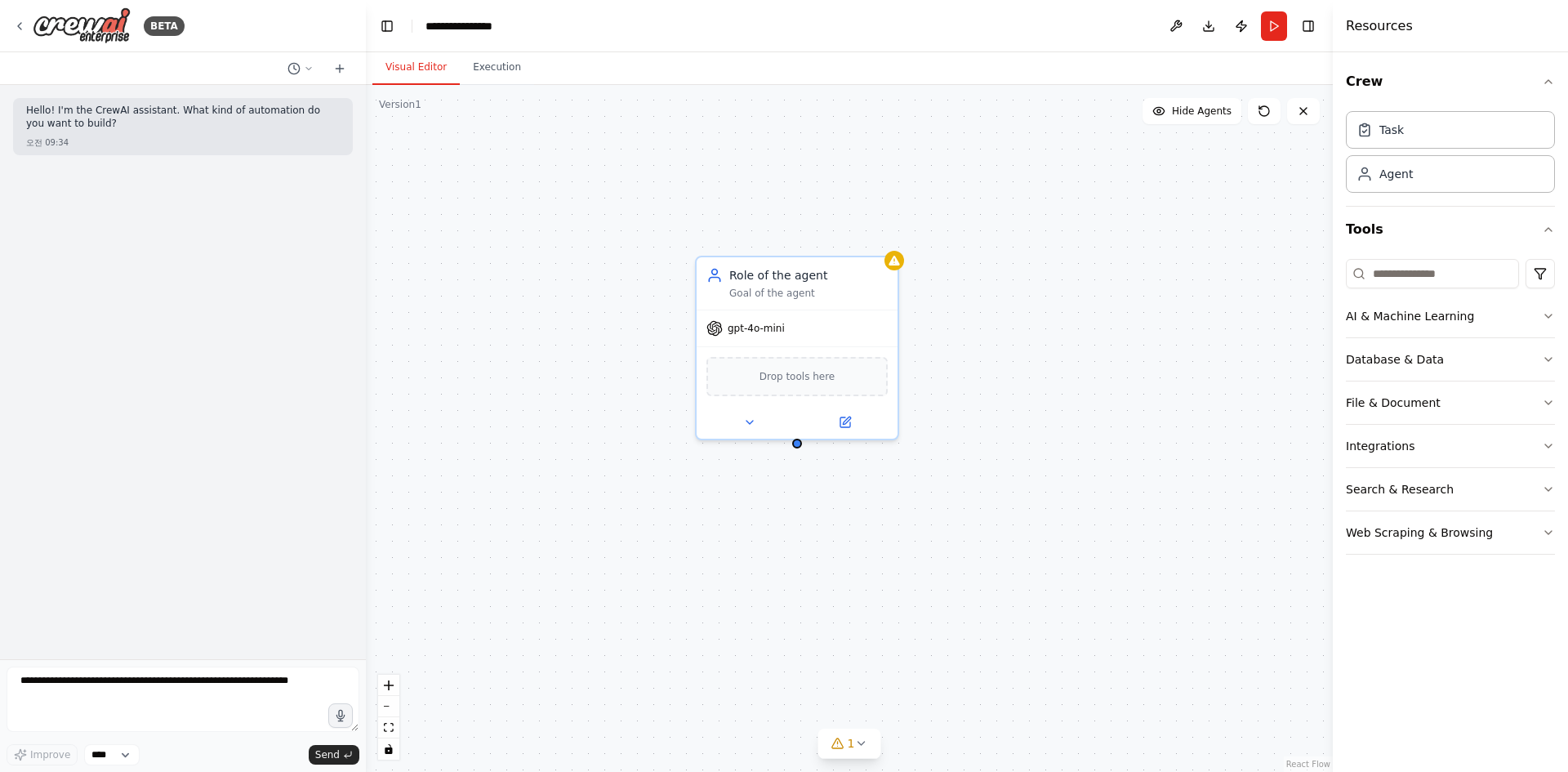
drag, startPoint x: 805, startPoint y: 459, endPoint x: 795, endPoint y: 441, distance: 20.6
click at [795, 441] on div "Role of the agent Goal of the agent gpt-4o-mini Drop tools here" at bounding box center [848, 428] width 966 height 687
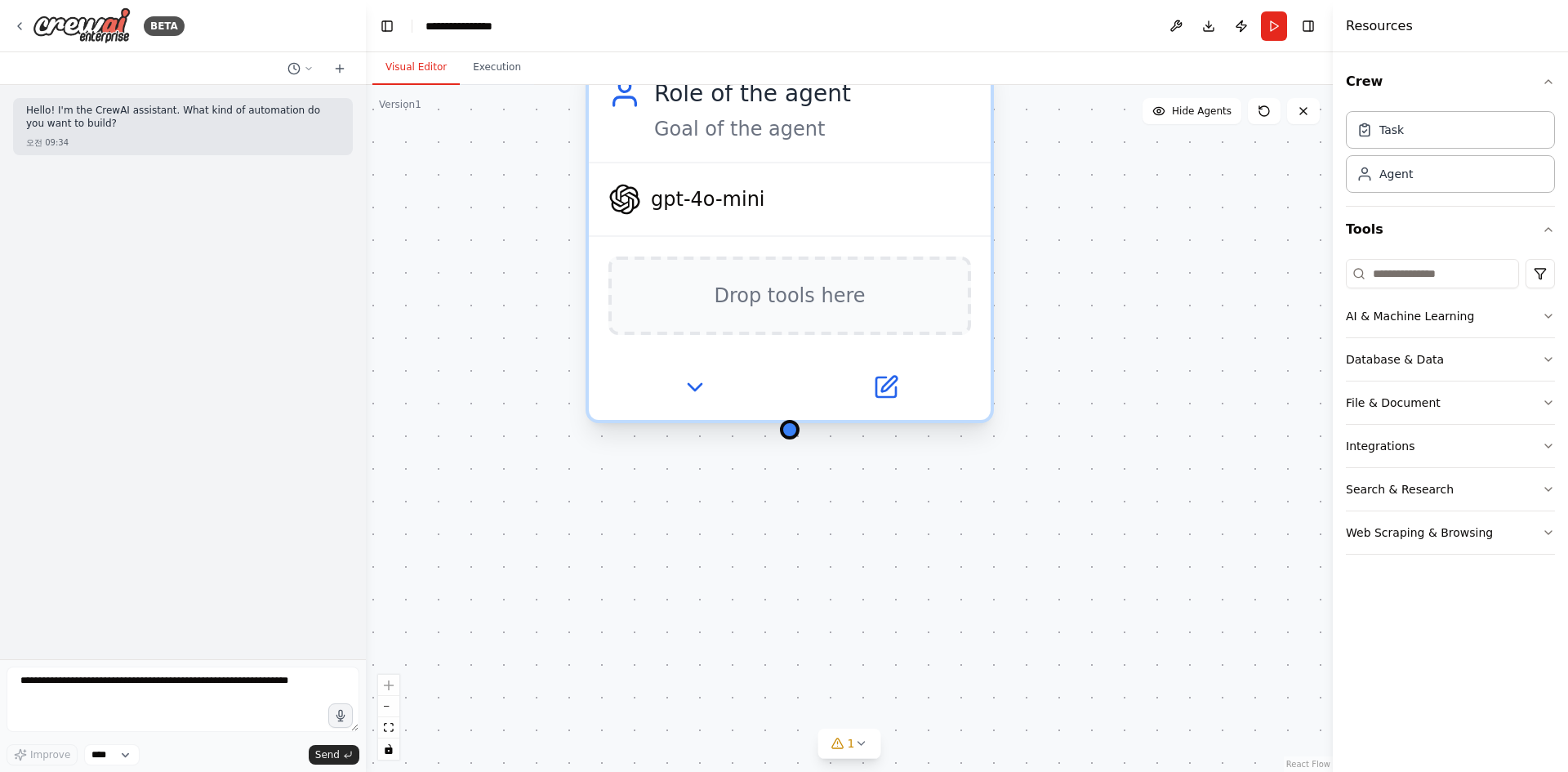
click at [807, 287] on span "Drop tools here" at bounding box center [789, 295] width 151 height 33
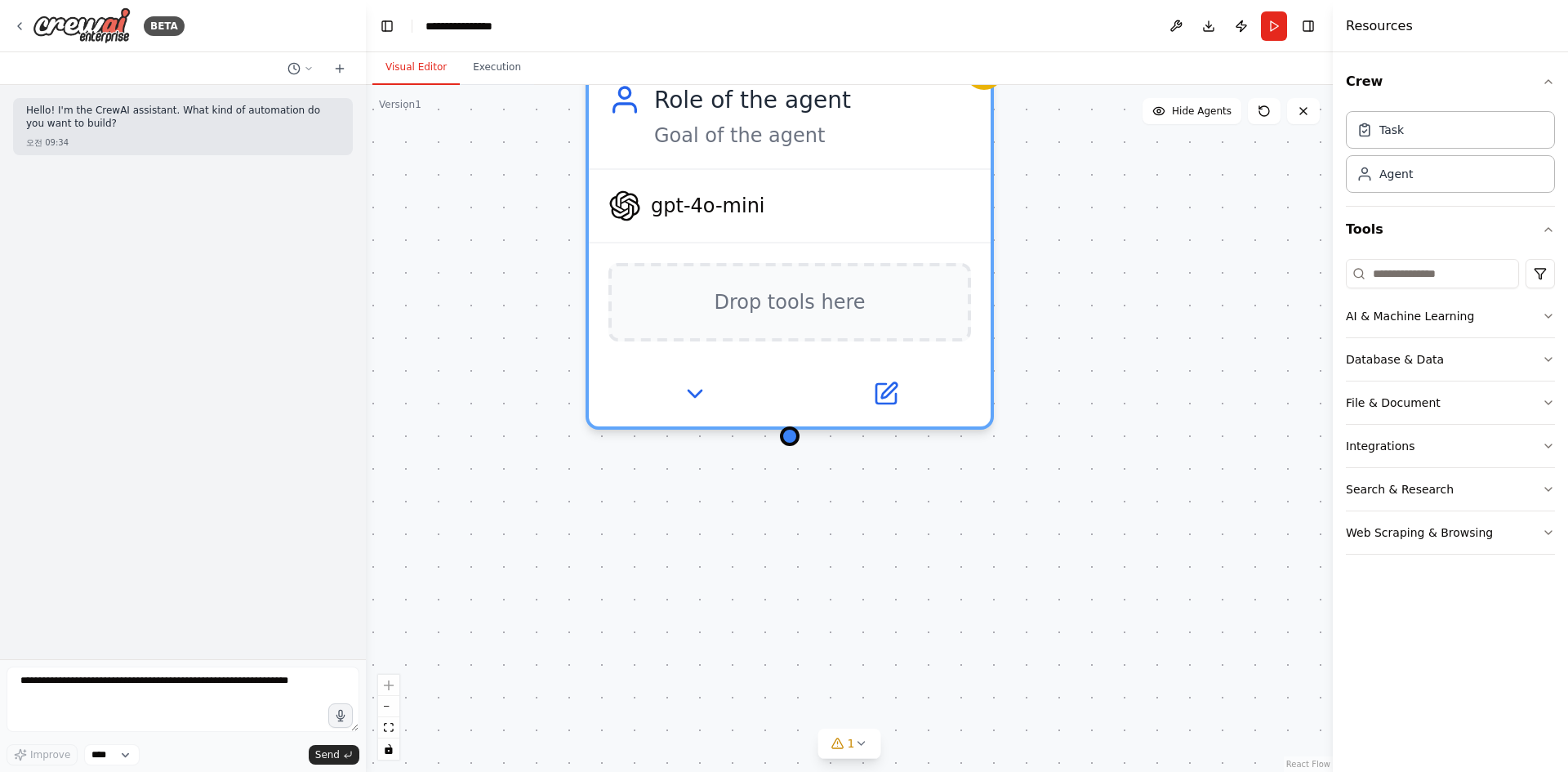
click at [1239, 389] on div "Role of the agent Goal of the agent gpt-4o-mini Drop tools here" at bounding box center [848, 428] width 966 height 687
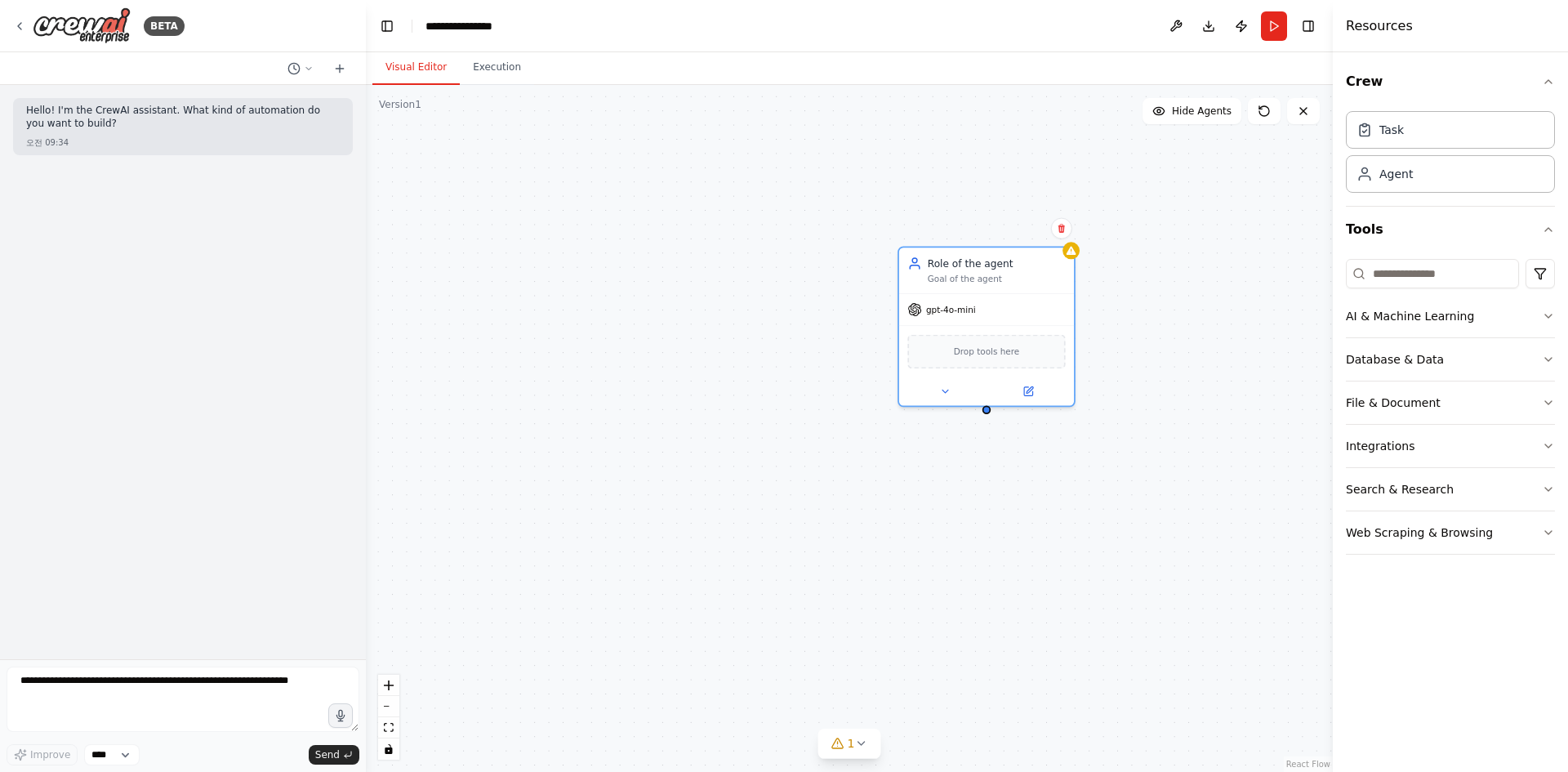
drag, startPoint x: 924, startPoint y: 477, endPoint x: 892, endPoint y: 486, distance: 33.2
click at [892, 489] on div "Role of the agent Goal of the agent gpt-4o-mini Drop tools here" at bounding box center [848, 428] width 966 height 687
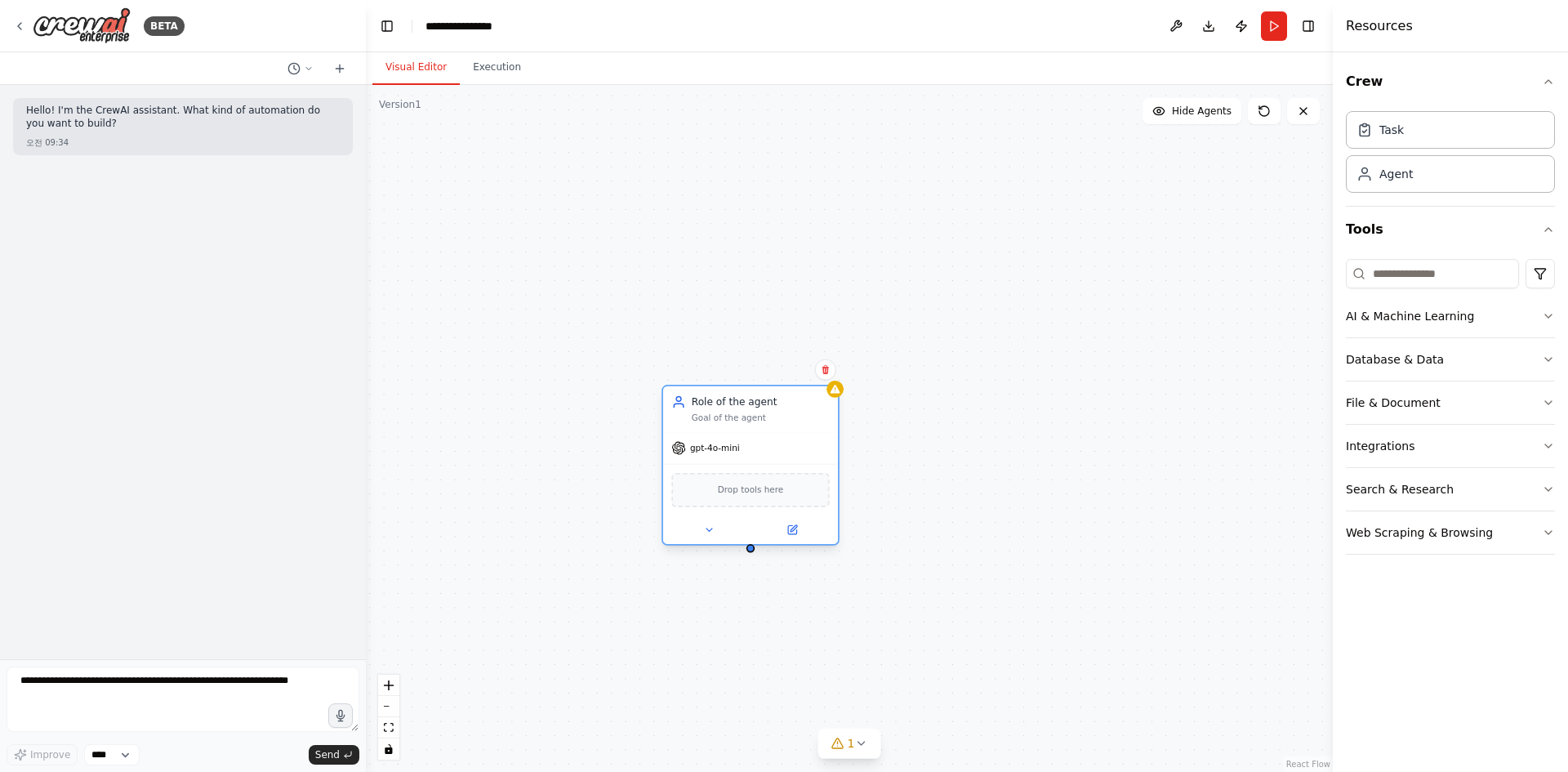
click at [696, 451] on span "gpt-4o-mini" at bounding box center [714, 448] width 50 height 12
click at [704, 531] on icon at bounding box center [709, 530] width 12 height 12
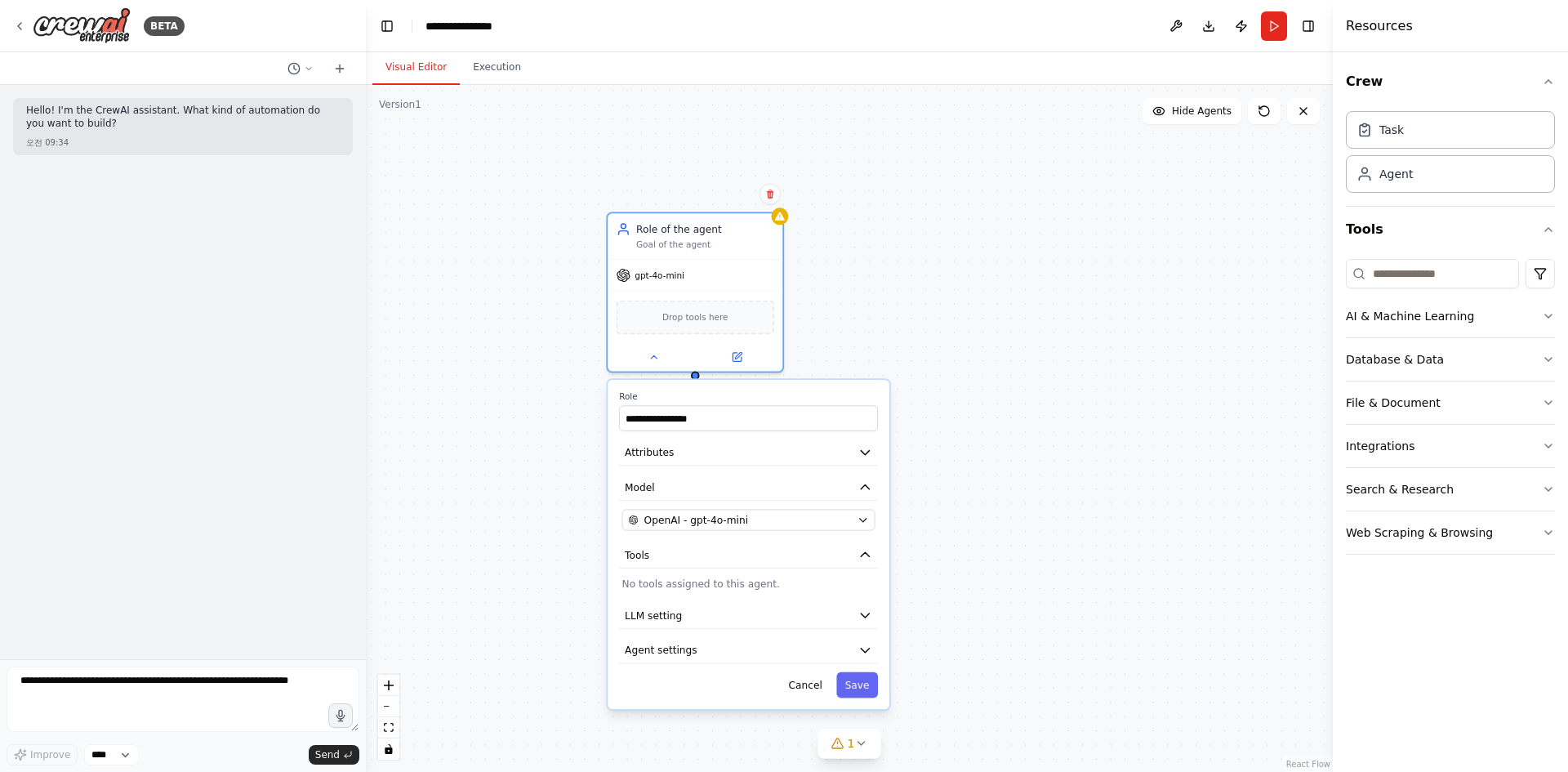
drag, startPoint x: 991, startPoint y: 476, endPoint x: 988, endPoint y: 308, distance: 168.0
click at [988, 308] on div "**********" at bounding box center [848, 428] width 966 height 687
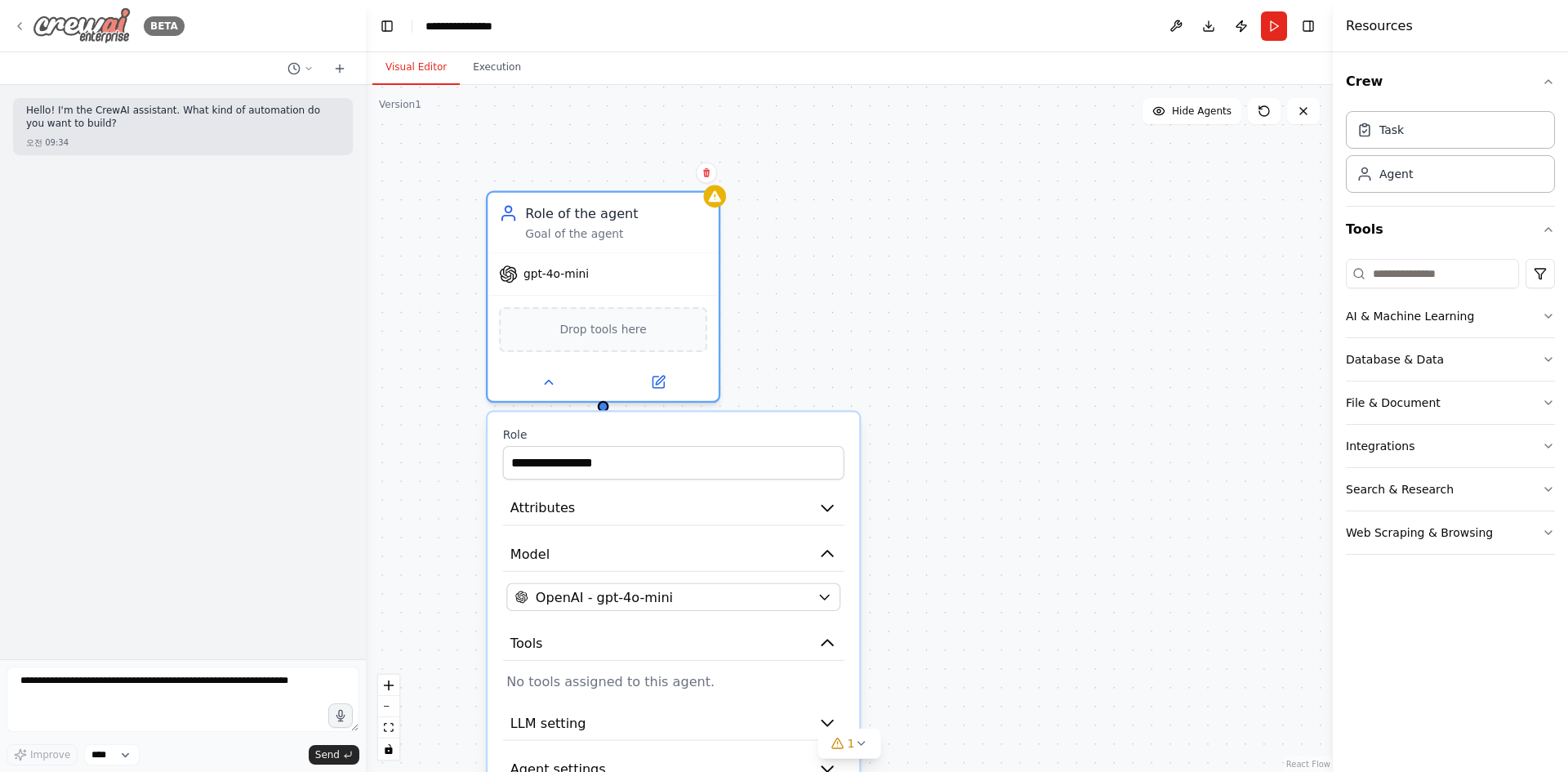
click at [81, 27] on img at bounding box center [82, 26] width 98 height 37
